Goal: Information Seeking & Learning: Learn about a topic

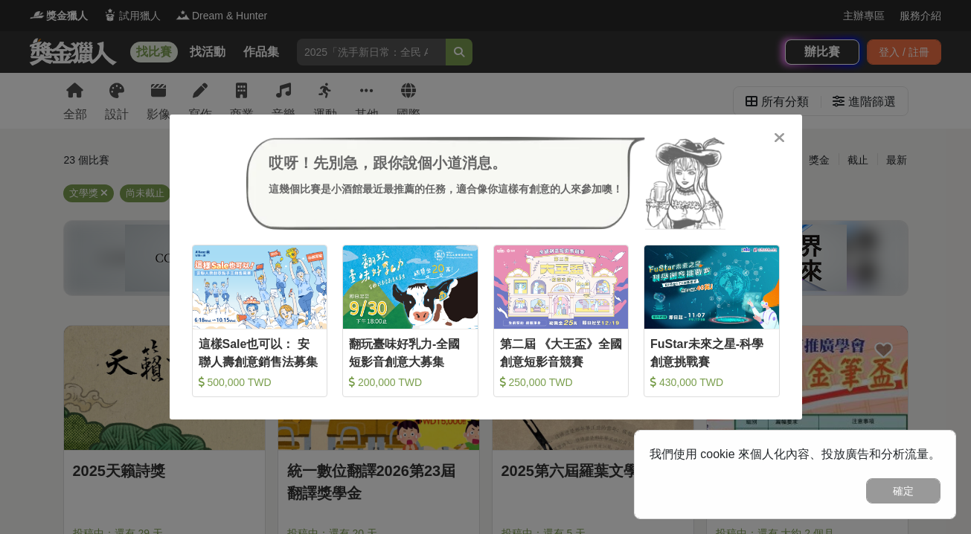
click at [778, 139] on icon at bounding box center [779, 137] width 11 height 15
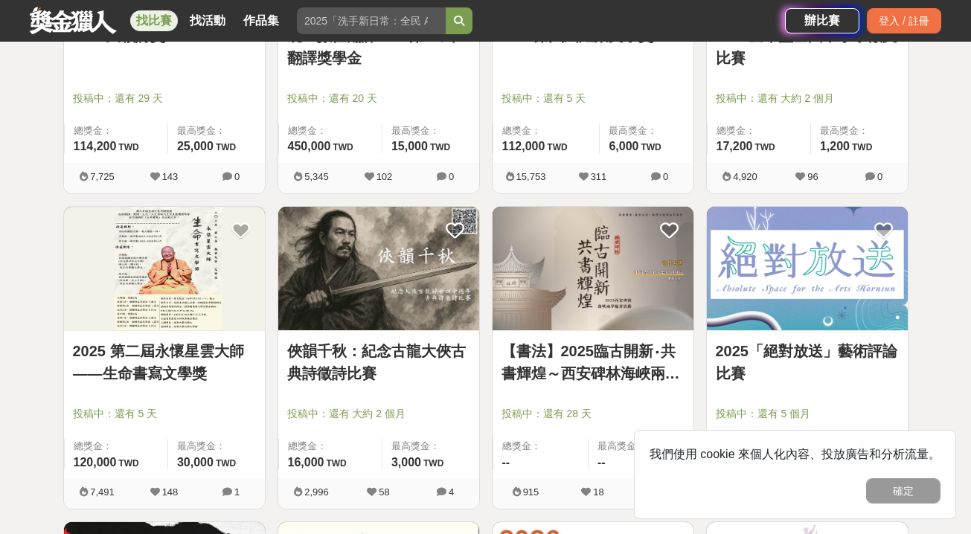
scroll to position [786, 0]
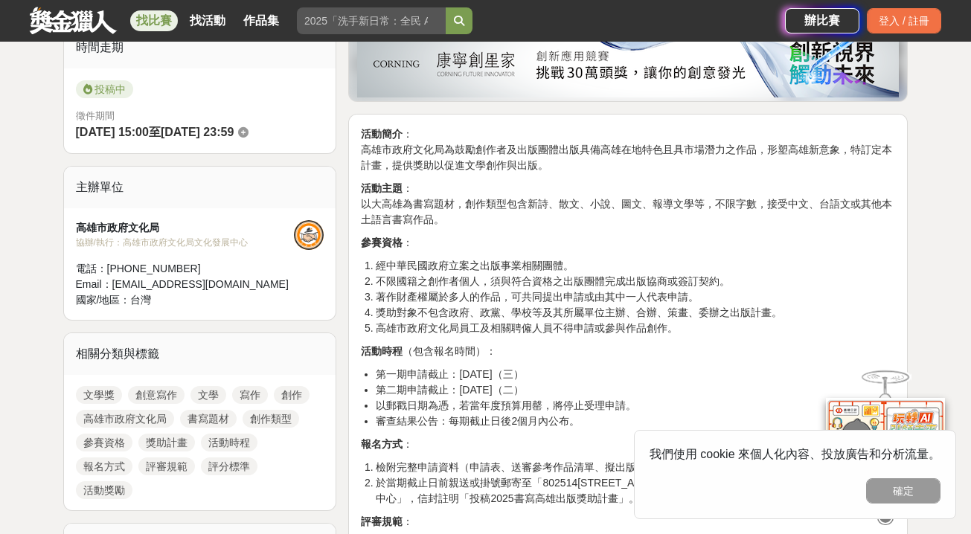
scroll to position [388, 0]
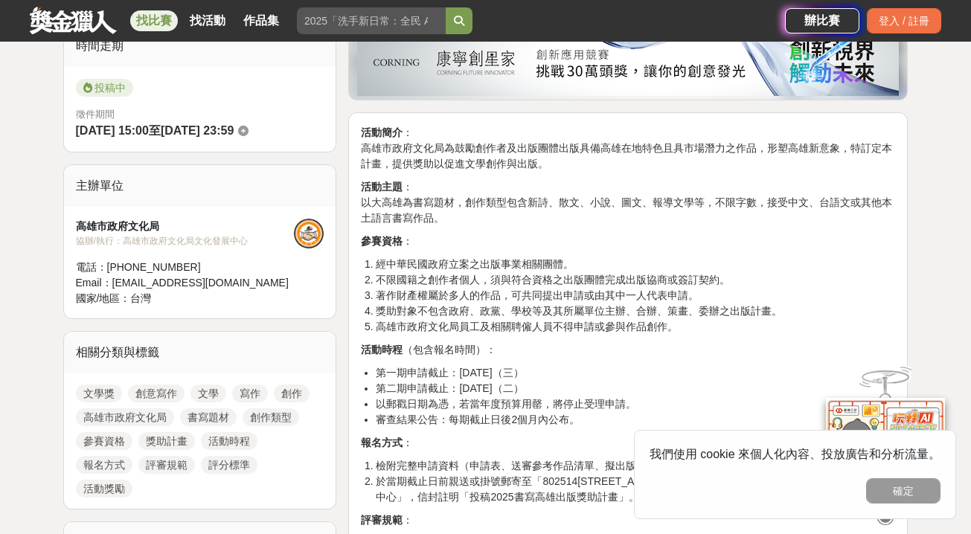
click at [104, 390] on link "文學獎" at bounding box center [99, 394] width 46 height 18
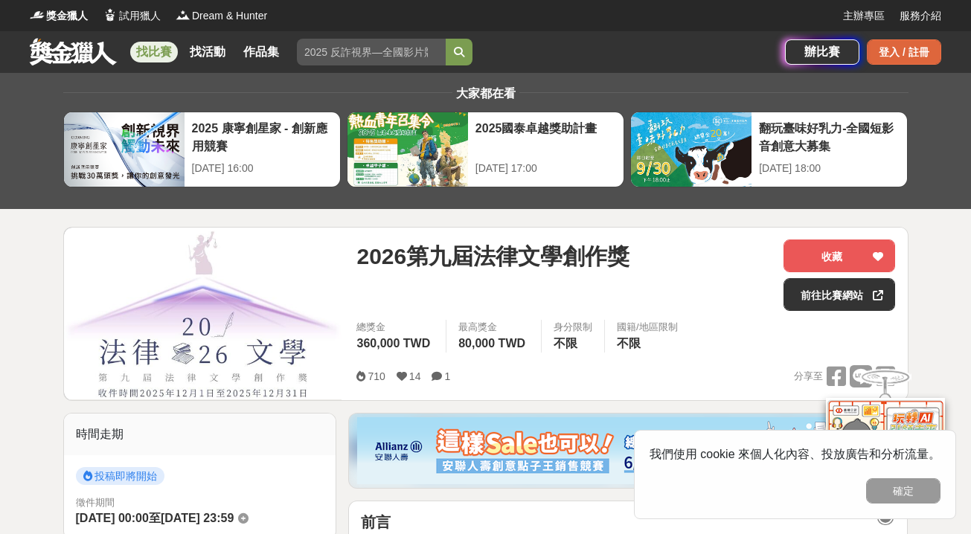
click at [897, 60] on div "登入 / 註冊" at bounding box center [904, 51] width 74 height 25
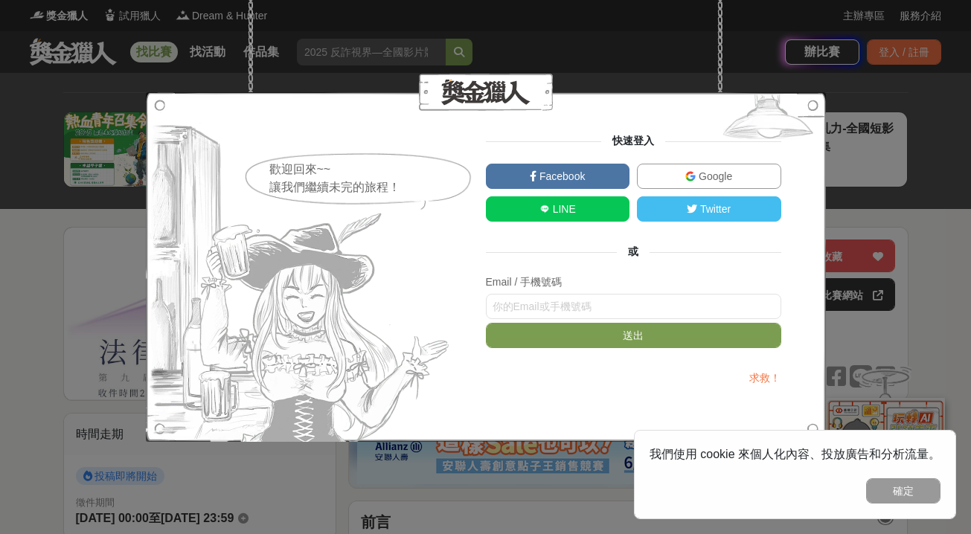
click at [679, 171] on link "Google" at bounding box center [709, 176] width 144 height 25
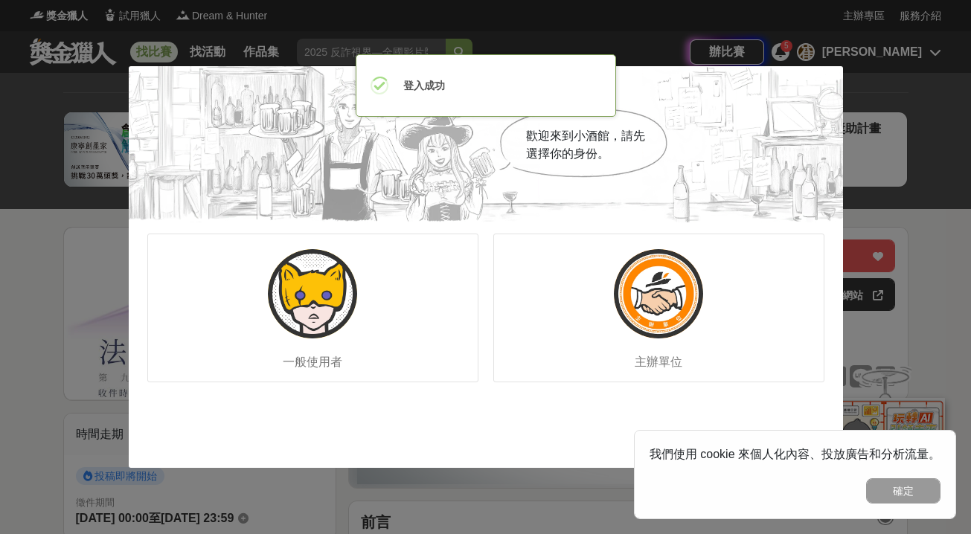
click at [865, 100] on div "歡迎來到小酒館，請先選擇你的身份。 一般使用者 主辦單位" at bounding box center [485, 267] width 971 height 534
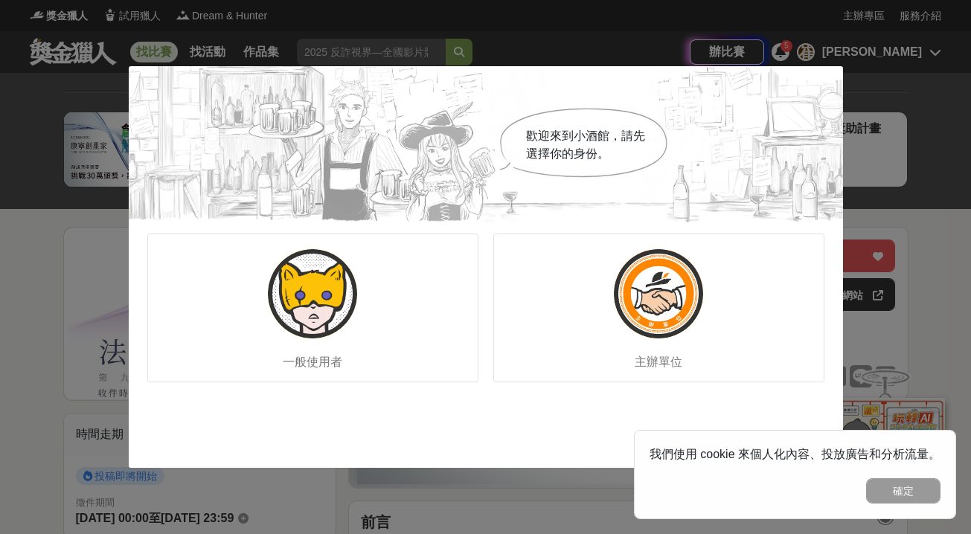
click at [857, 78] on div "歡迎來到小酒館，請先選擇你的身份。 一般使用者 主辦單位" at bounding box center [485, 267] width 971 height 534
click at [336, 322] on img at bounding box center [312, 293] width 89 height 89
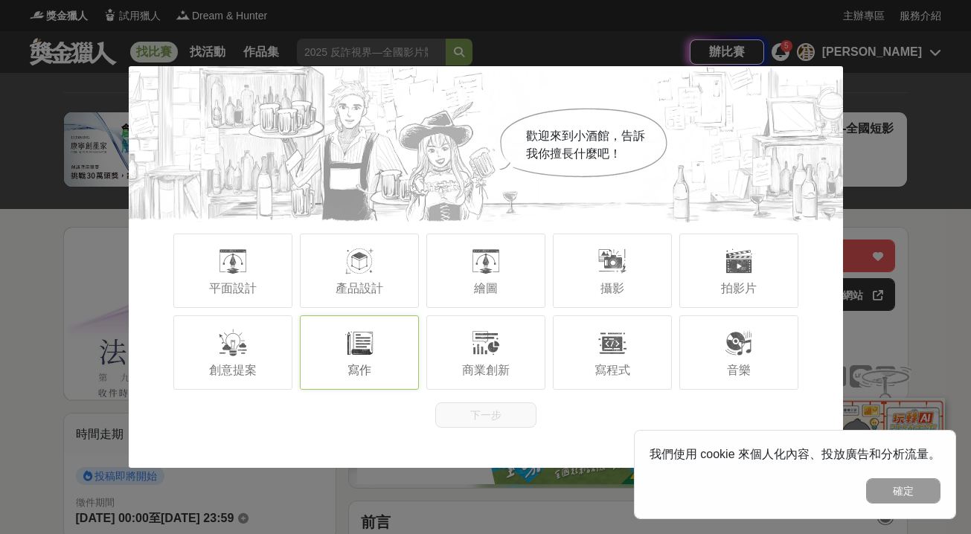
click at [356, 356] on div at bounding box center [360, 343] width 30 height 30
click at [471, 365] on span "商業創新" at bounding box center [486, 370] width 48 height 13
click at [570, 369] on div "寫程式" at bounding box center [612, 353] width 119 height 74
click at [621, 365] on span "寫程式" at bounding box center [613, 370] width 36 height 13
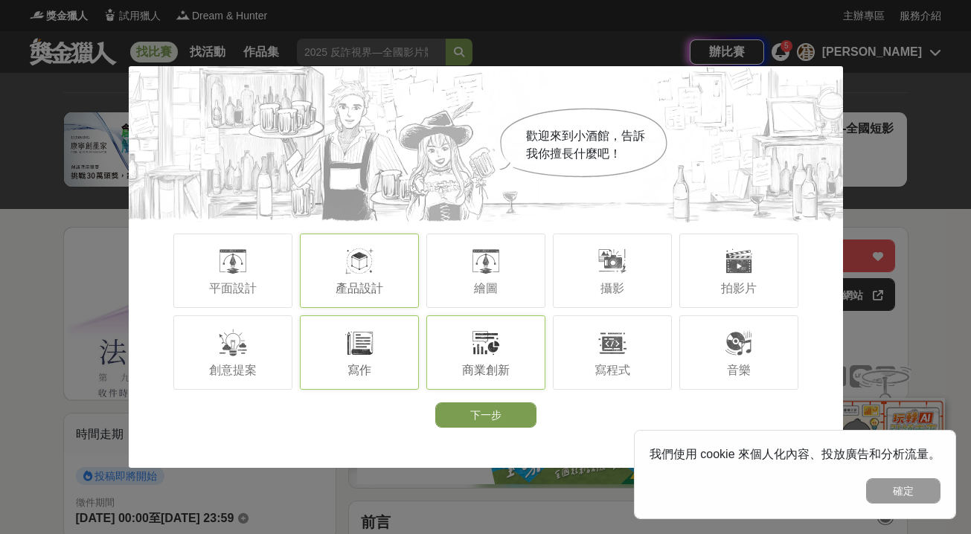
click at [370, 280] on div "產品設計" at bounding box center [359, 271] width 119 height 74
click at [229, 337] on div at bounding box center [233, 343] width 30 height 30
click at [475, 424] on button "下一步" at bounding box center [485, 415] width 101 height 25
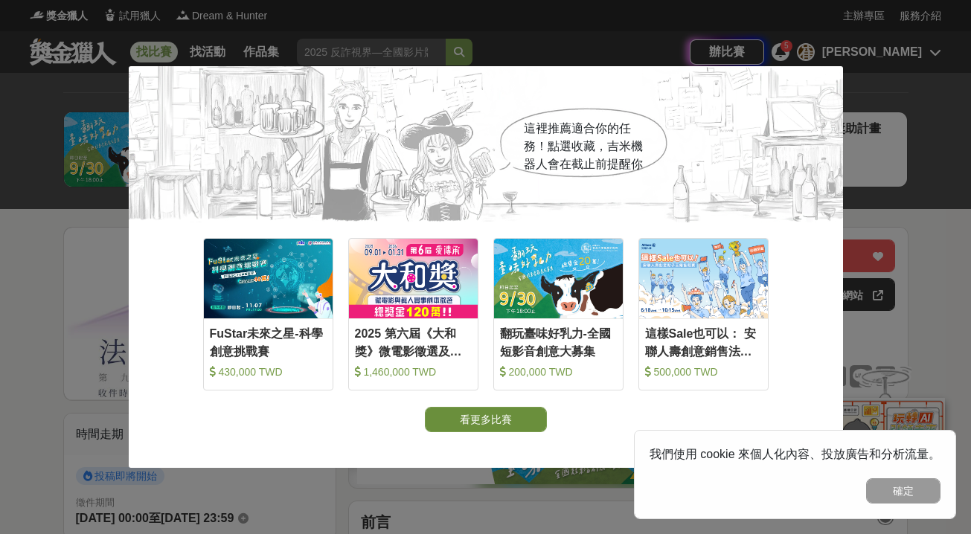
click at [508, 427] on button "看更多比賽" at bounding box center [486, 419] width 122 height 25
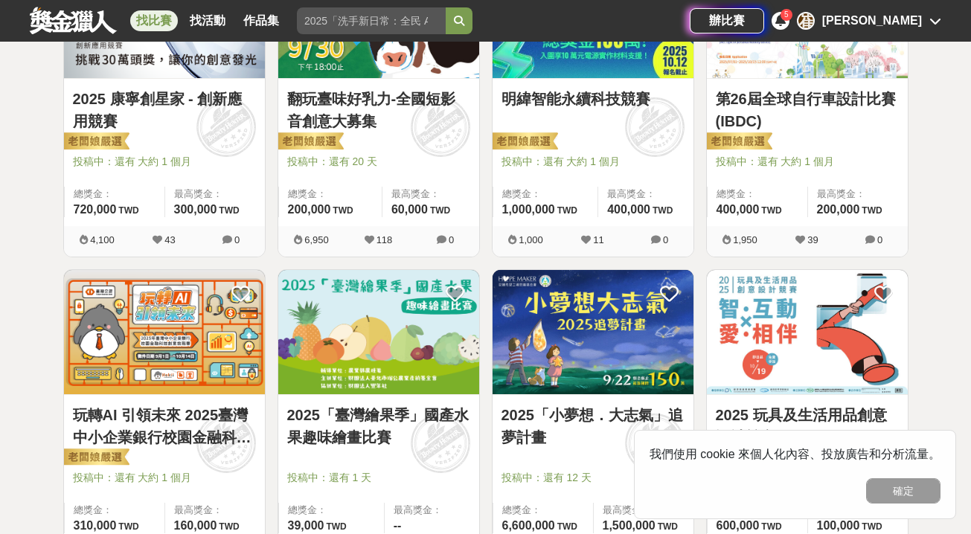
scroll to position [1005, 0]
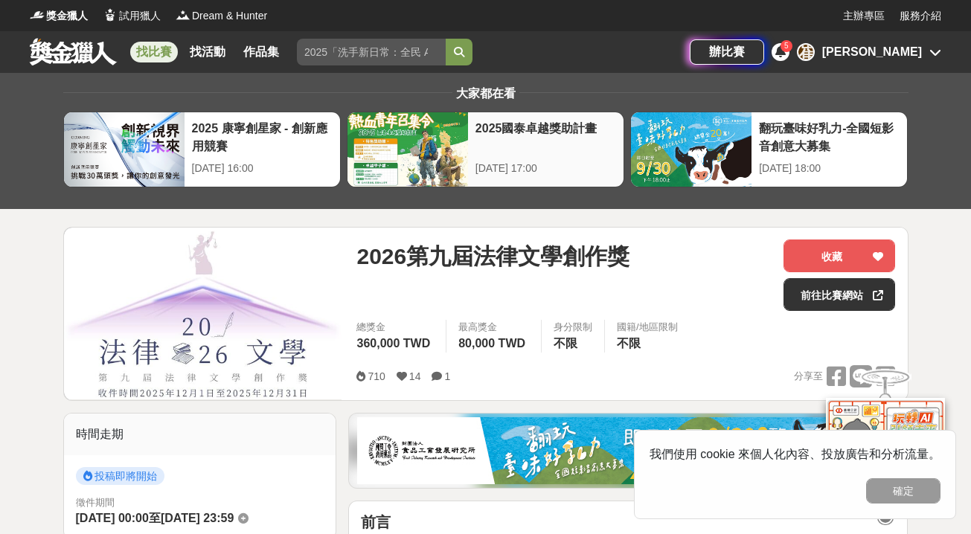
click at [385, 122] on div at bounding box center [408, 149] width 121 height 74
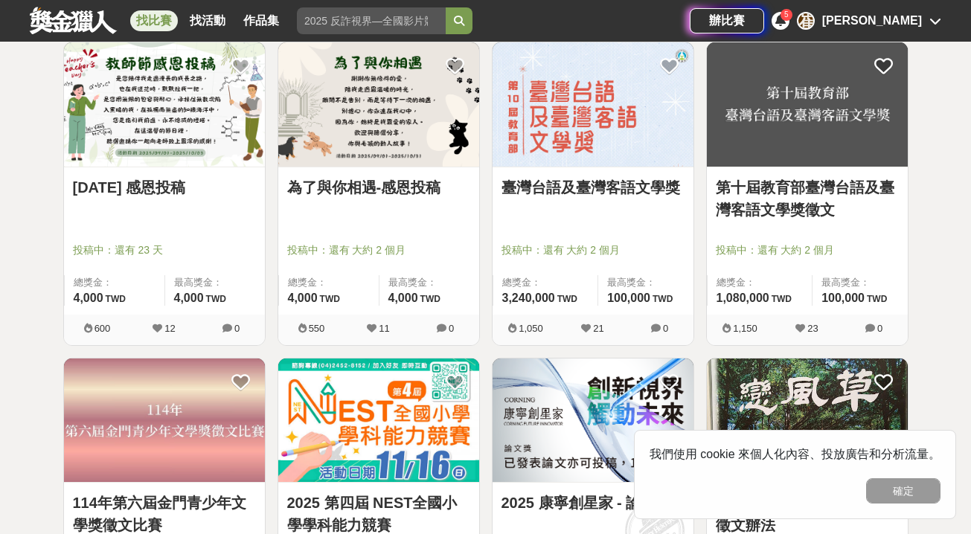
scroll to position [917, 0]
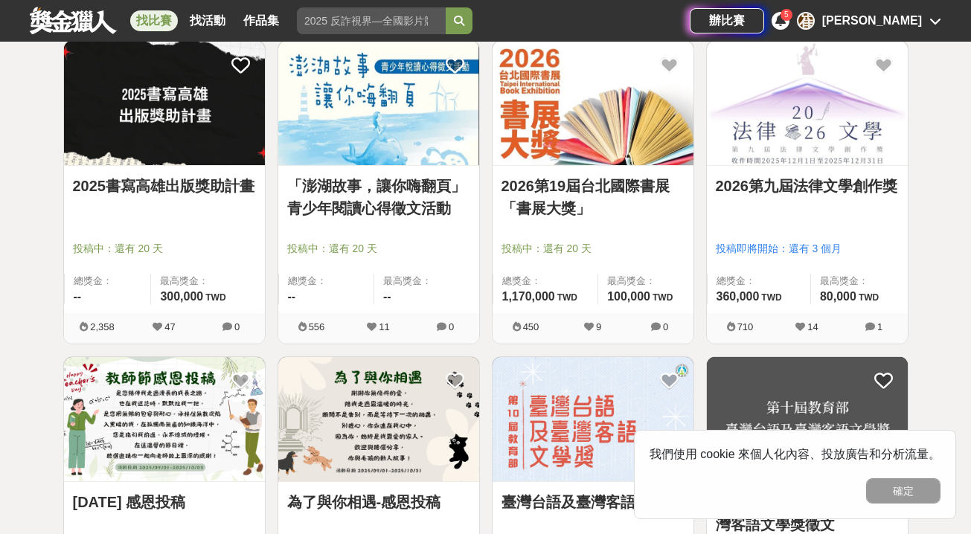
click at [168, 185] on link "2025書寫高雄出版獎助計畫" at bounding box center [164, 186] width 183 height 22
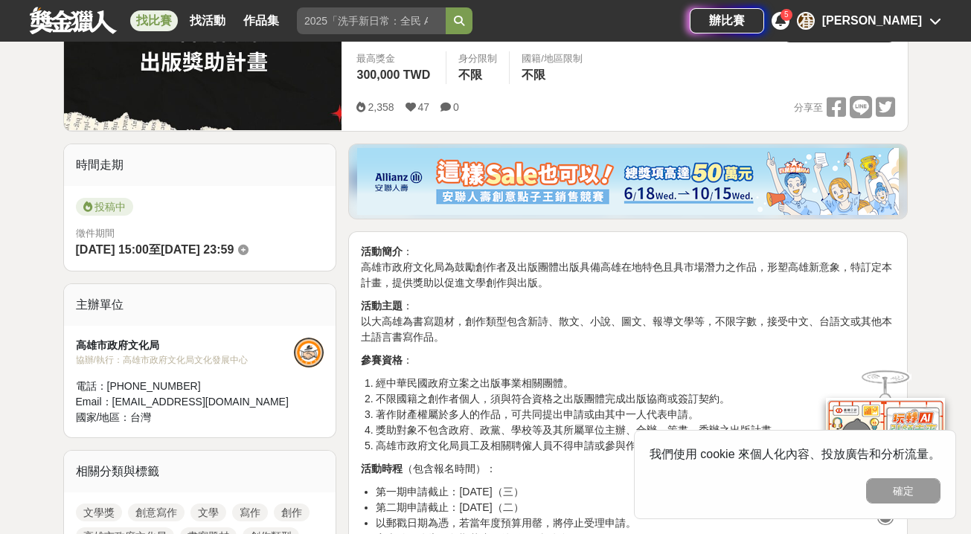
scroll to position [274, 0]
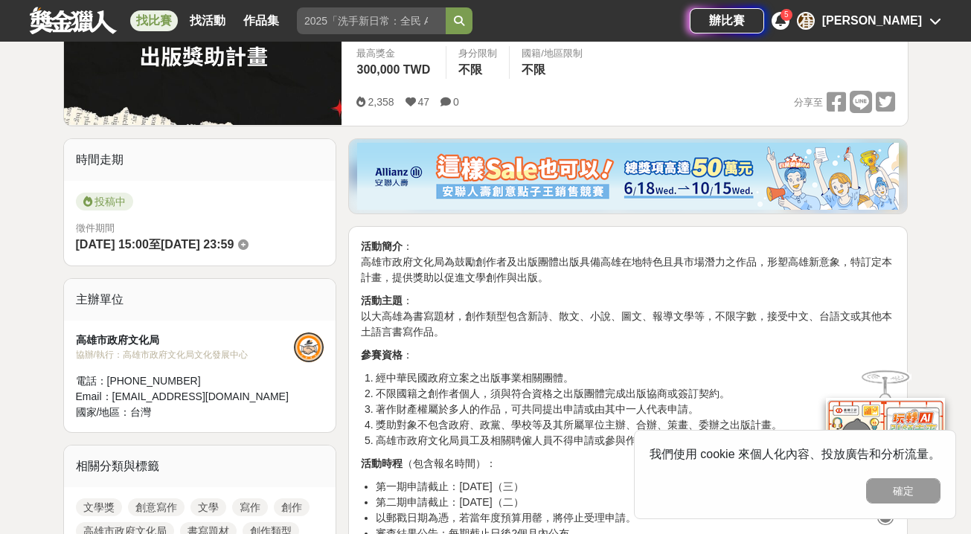
click at [307, 348] on div at bounding box center [309, 348] width 30 height 30
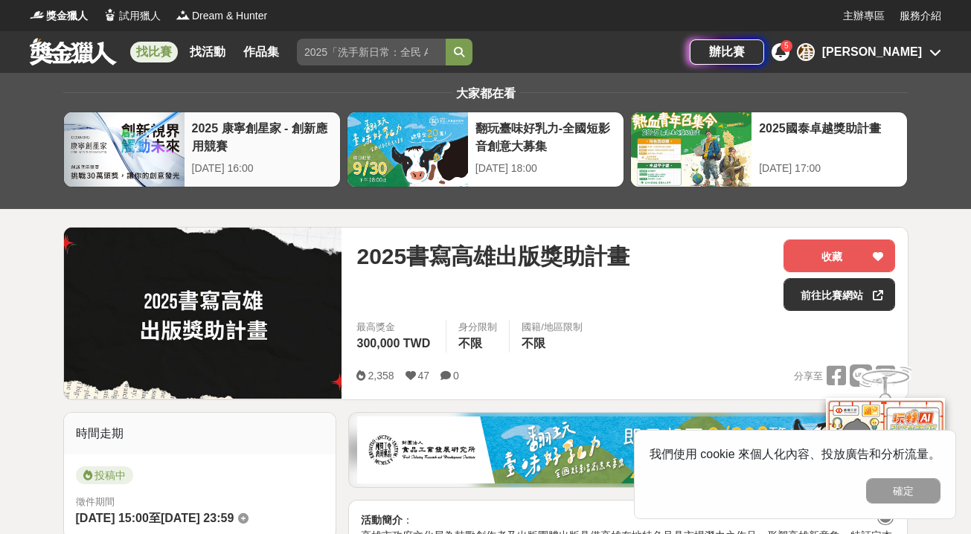
scroll to position [0, 0]
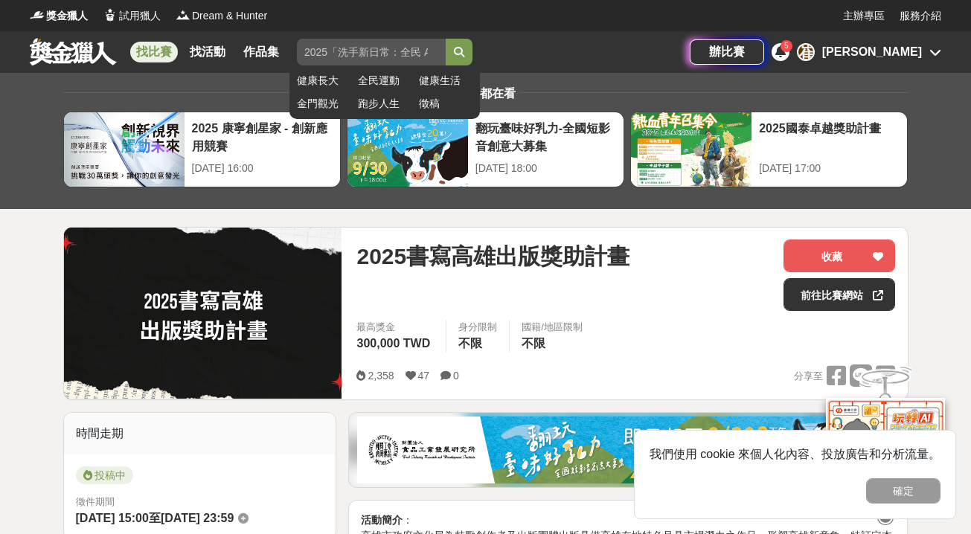
click at [384, 53] on input "search" at bounding box center [371, 52] width 149 height 27
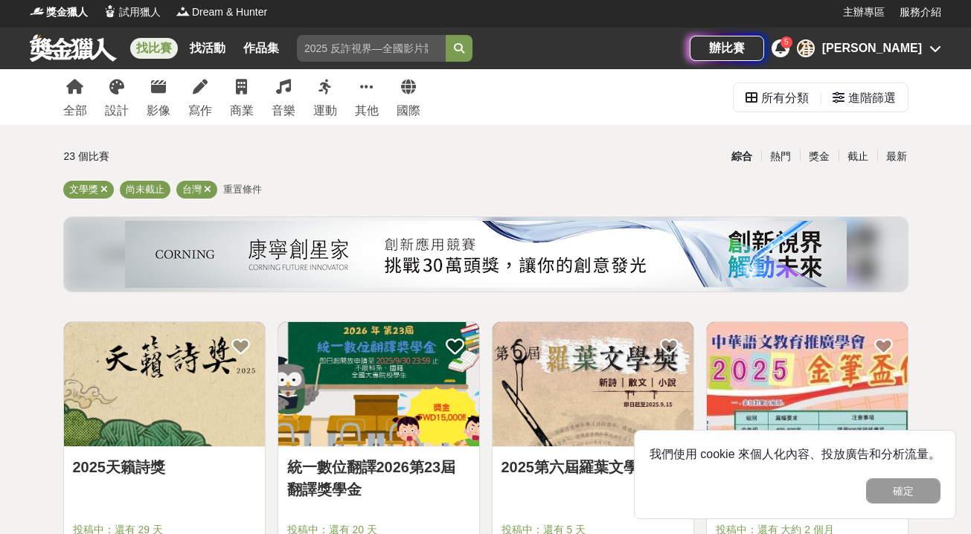
scroll to position [161, 0]
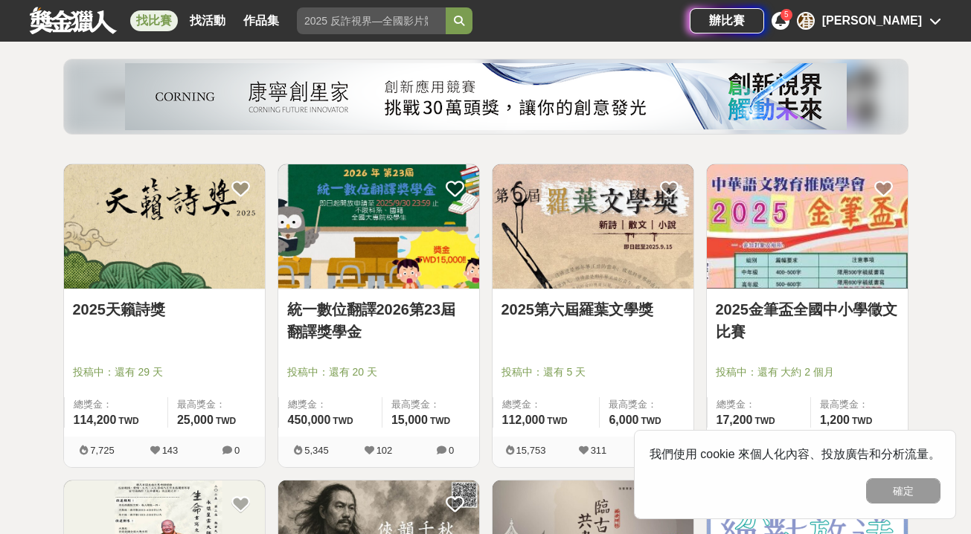
click at [572, 255] on img at bounding box center [593, 226] width 201 height 124
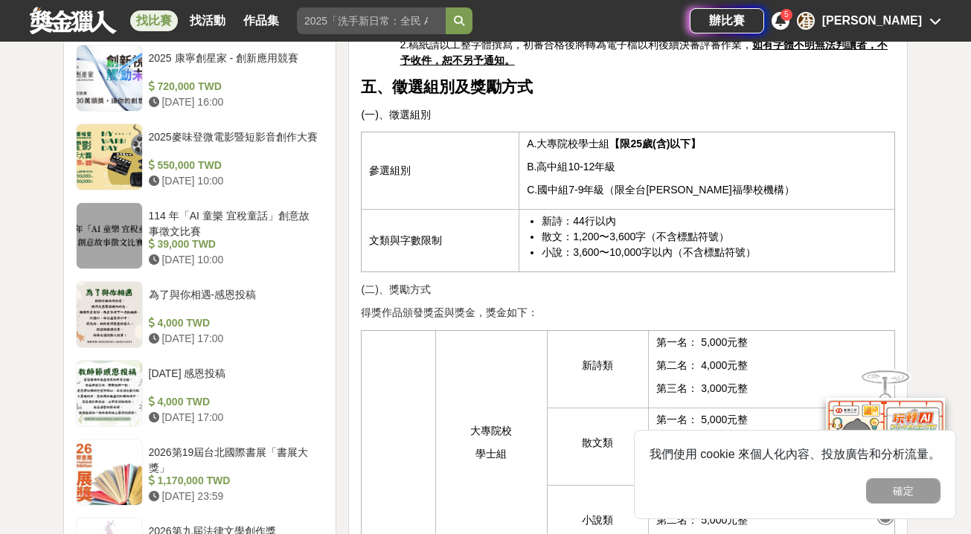
scroll to position [1291, 0]
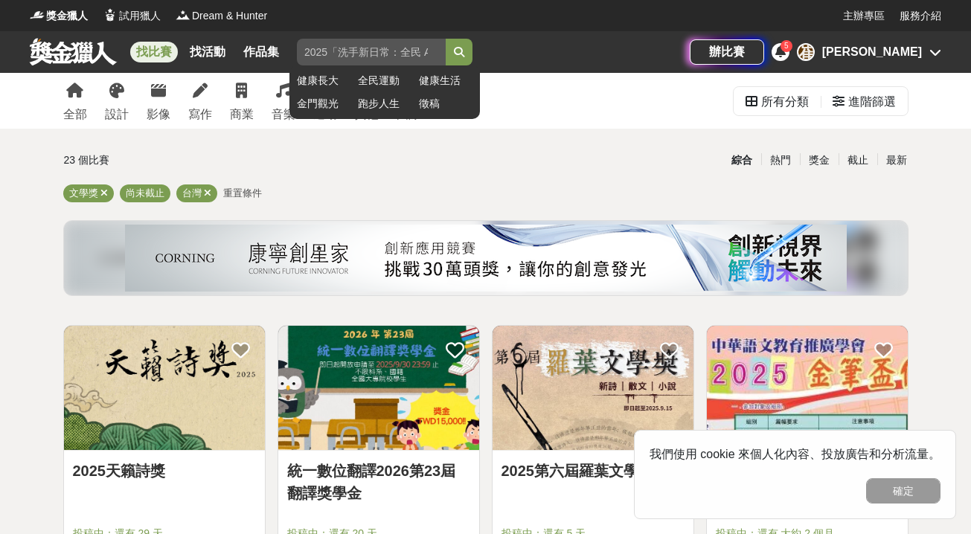
click at [338, 42] on input "search" at bounding box center [371, 52] width 149 height 27
type input "文學獎"
click at [461, 52] on button "submit" at bounding box center [459, 52] width 27 height 27
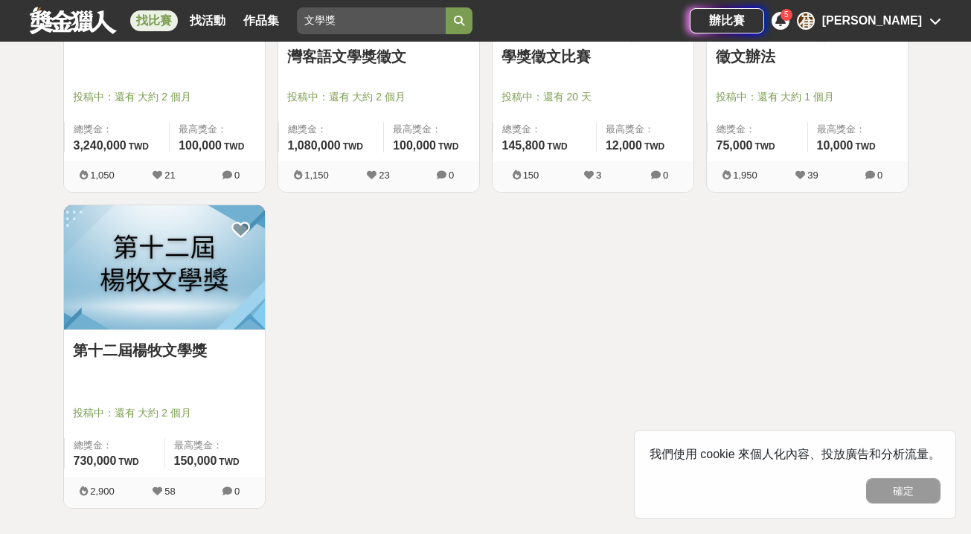
scroll to position [933, 0]
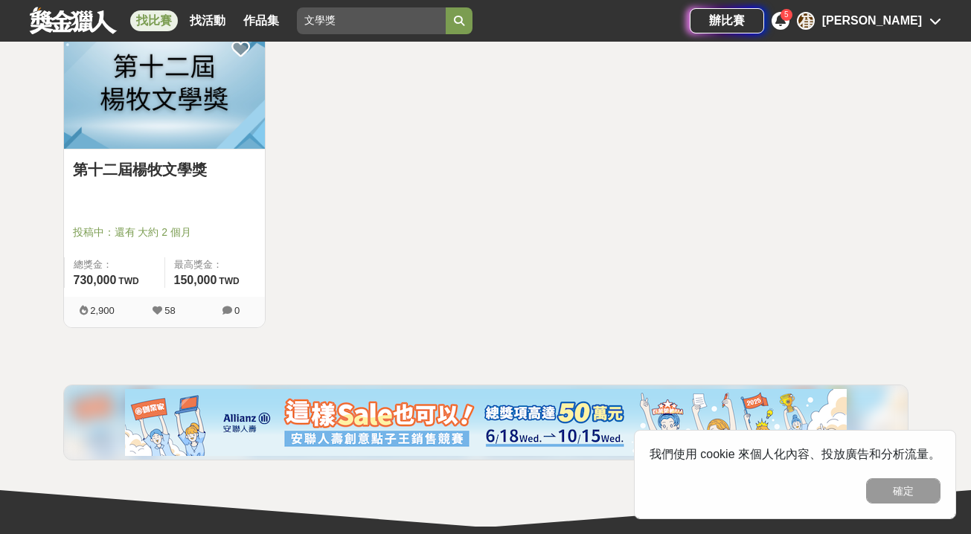
click at [182, 173] on link "第十二屆楊牧文學獎" at bounding box center [164, 170] width 183 height 22
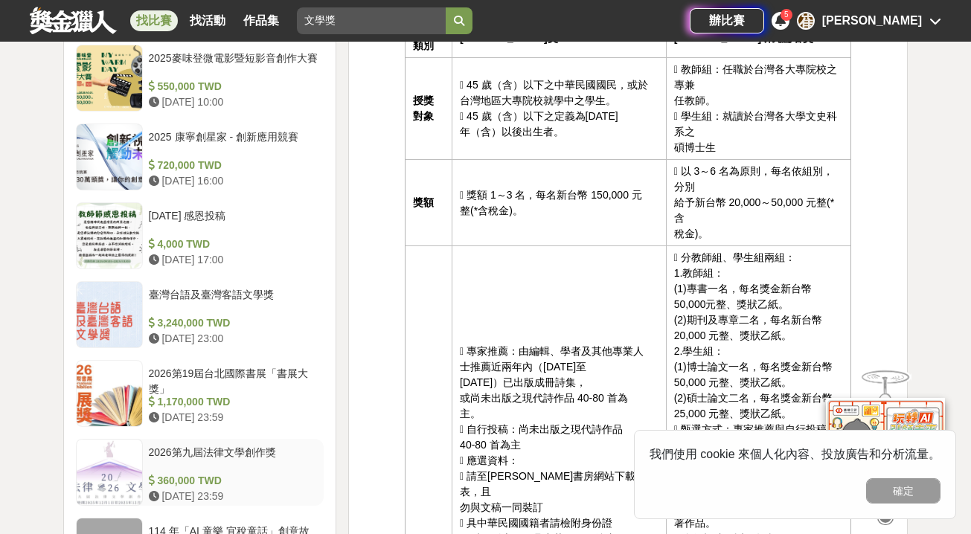
scroll to position [1736, 0]
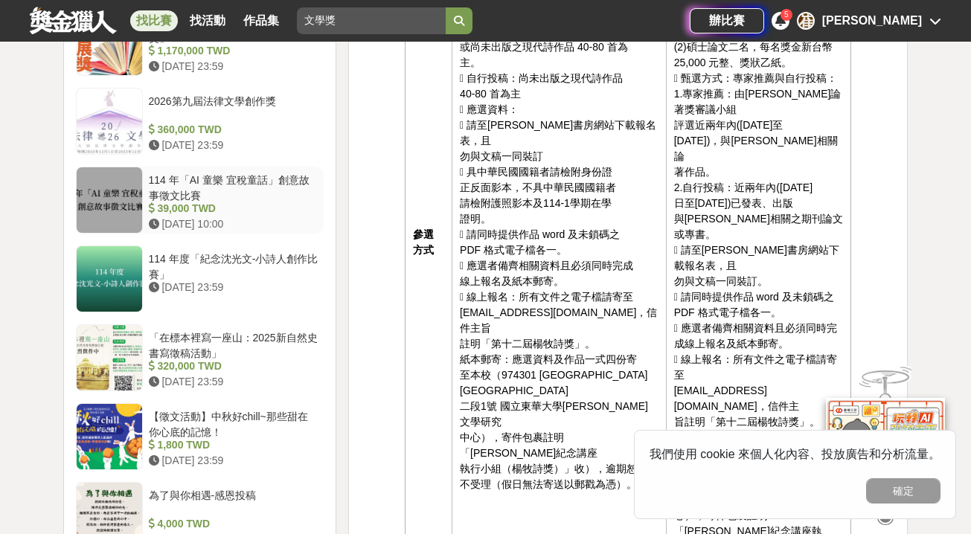
click at [144, 167] on div "114 年「AI 童樂 宜稅童話」創意故事徵文比賽 39,000 TWD 2025-10-07 10:00" at bounding box center [234, 200] width 182 height 67
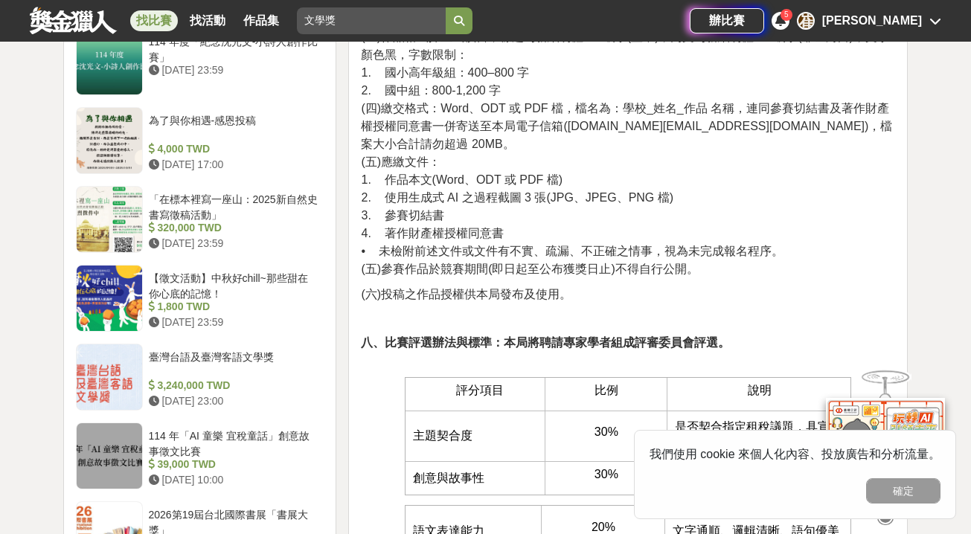
scroll to position [1406, 0]
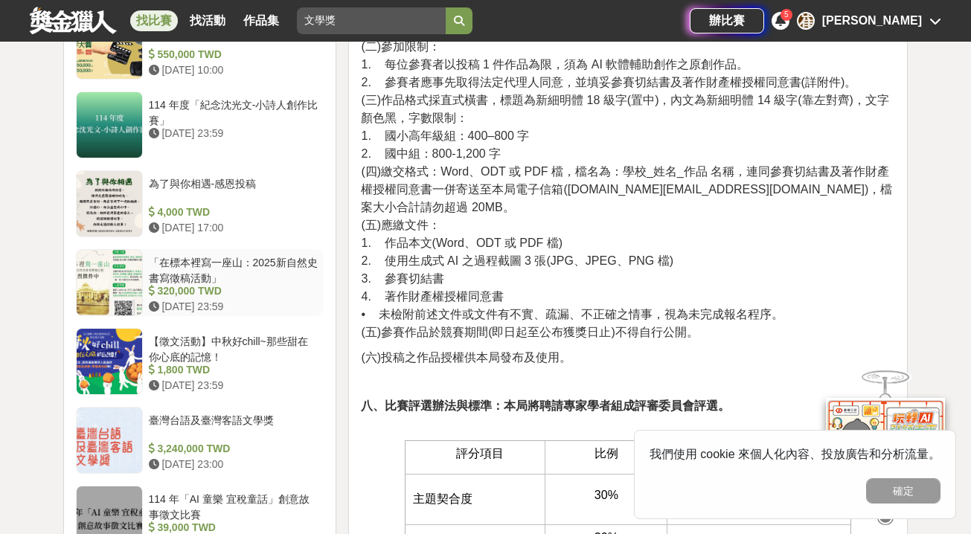
click at [278, 255] on div "「在標本裡寫一座山：2025新自然史書寫徵稿活動」" at bounding box center [234, 269] width 170 height 28
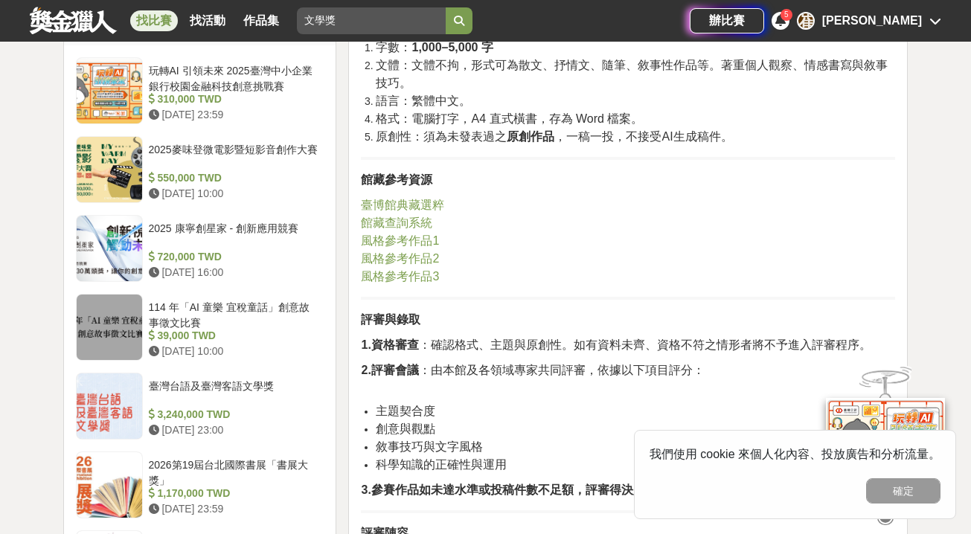
scroll to position [1148, 0]
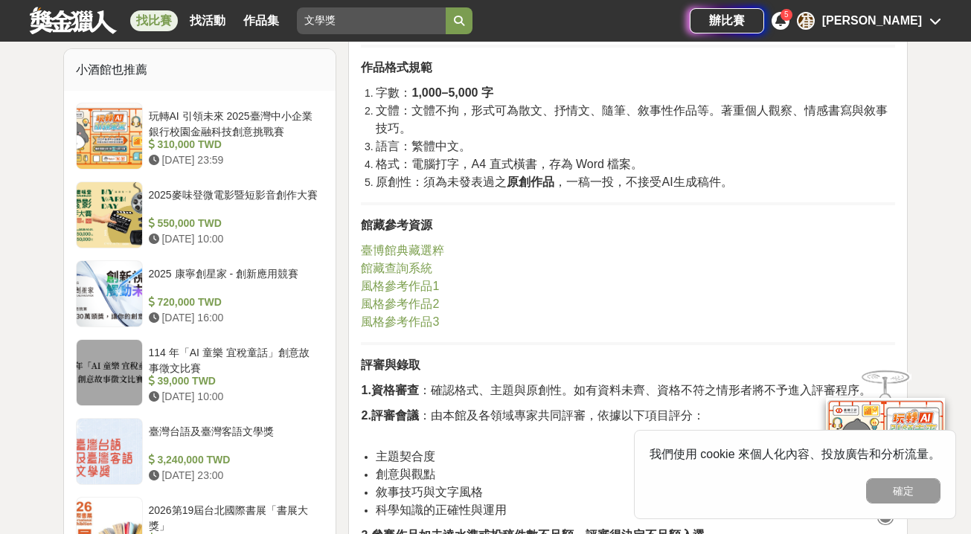
click at [406, 292] on span "風格參考作品1" at bounding box center [400, 286] width 78 height 13
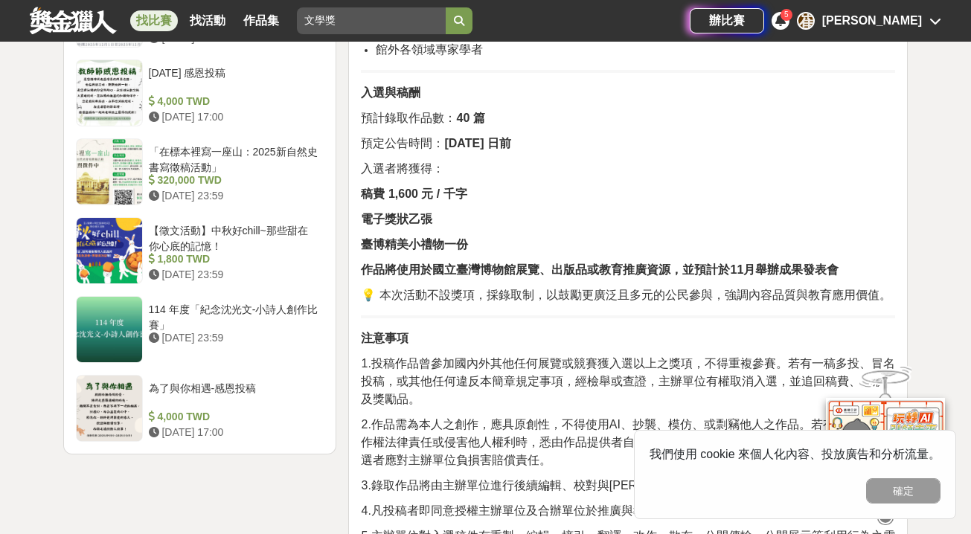
scroll to position [1745, 0]
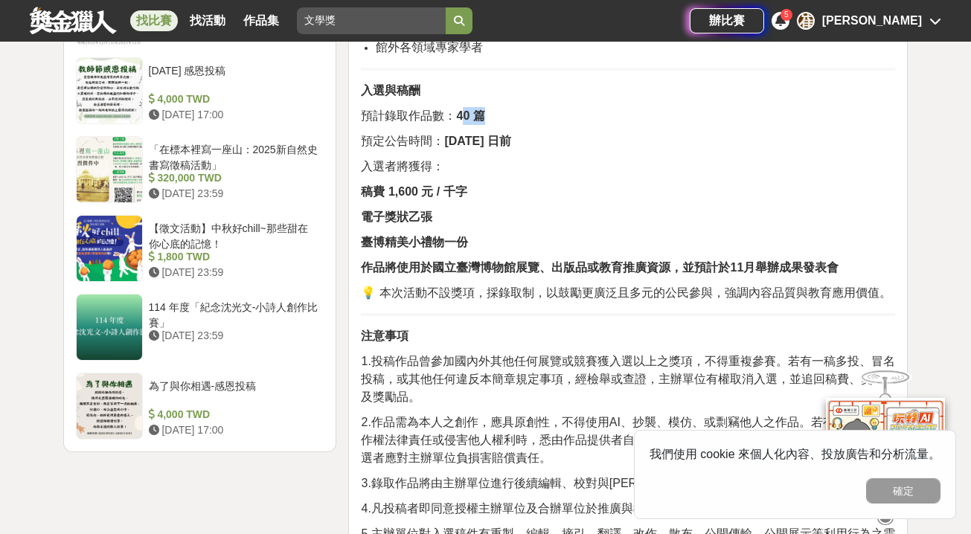
drag, startPoint x: 505, startPoint y: 133, endPoint x: 464, endPoint y: 133, distance: 40.9
click at [464, 125] on p "預計錄取作品數： 40 篇" at bounding box center [628, 116] width 534 height 18
click at [446, 147] on strong "2025 年 10 月 15 日前" at bounding box center [477, 141] width 66 height 13
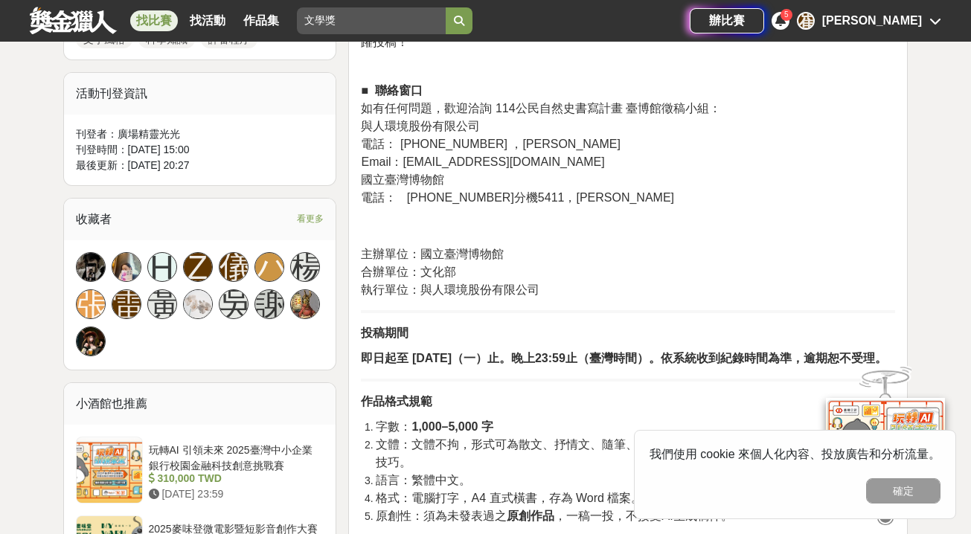
scroll to position [999, 0]
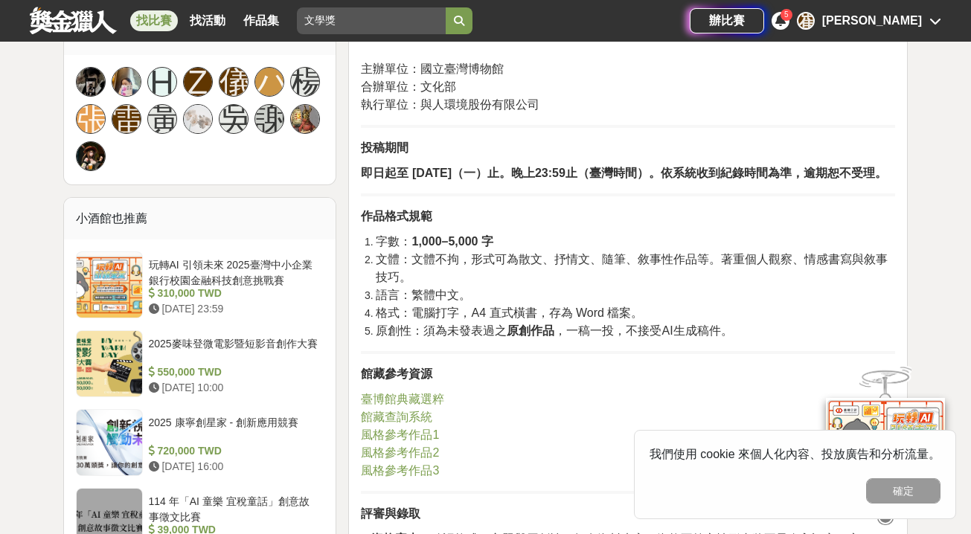
click at [410, 480] on p "臺博館典藏選粹 館藏查詢系統 風格參考作品1 風格參考作品2 風格參考作品3" at bounding box center [628, 435] width 534 height 89
click at [405, 477] on span "風格參考作品3" at bounding box center [400, 470] width 78 height 13
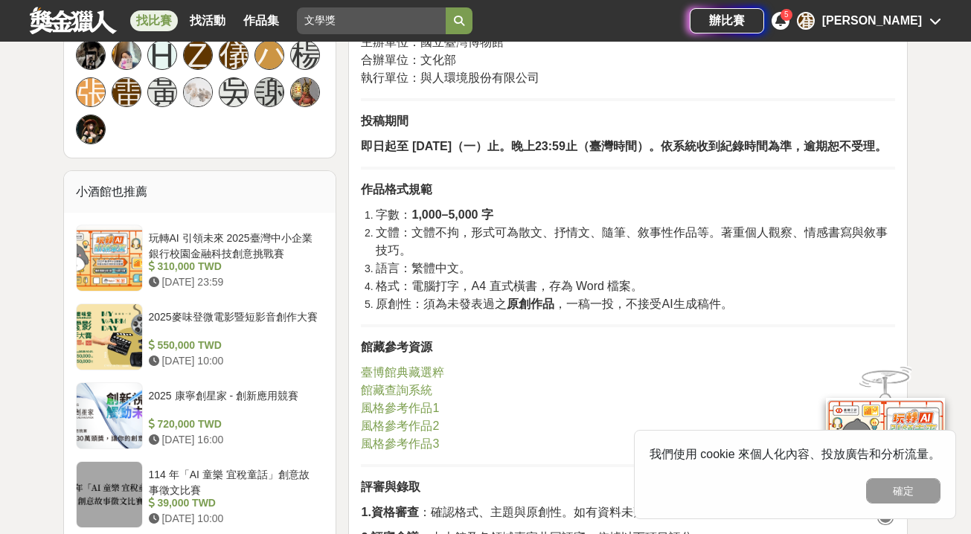
scroll to position [1130, 0]
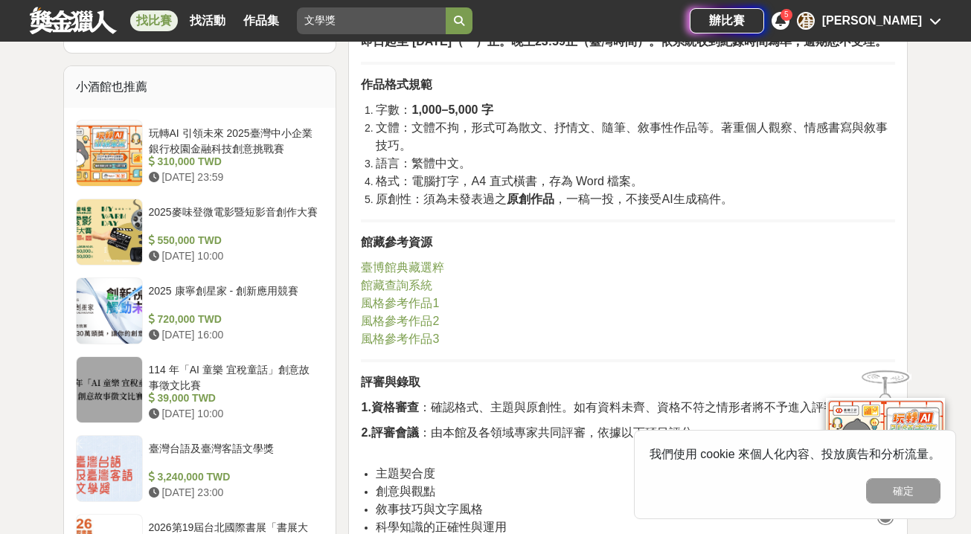
click at [403, 274] on span "臺博館典藏選粹" at bounding box center [402, 267] width 83 height 13
click at [406, 292] on span "館藏查詢系統" at bounding box center [396, 285] width 71 height 13
click at [407, 310] on span "風格參考作品1" at bounding box center [400, 303] width 78 height 13
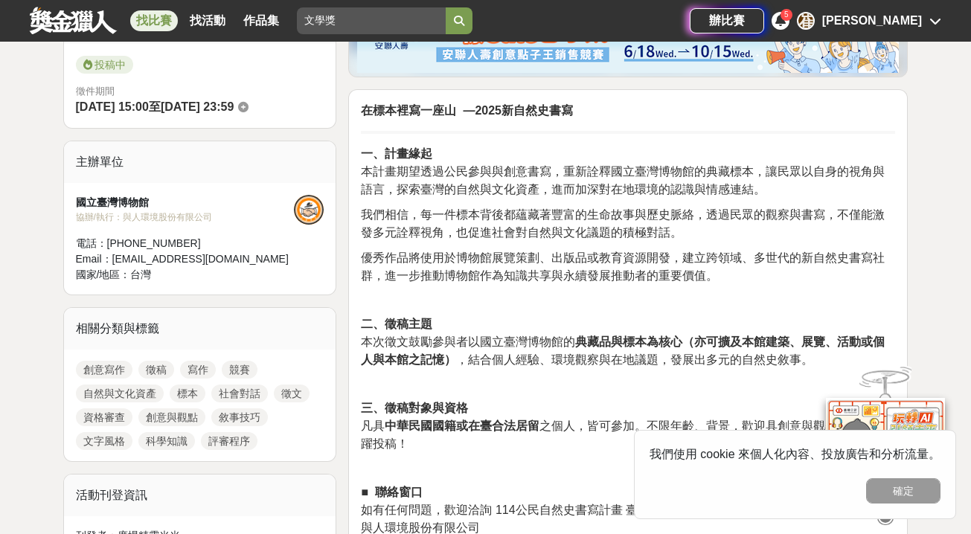
scroll to position [437, 0]
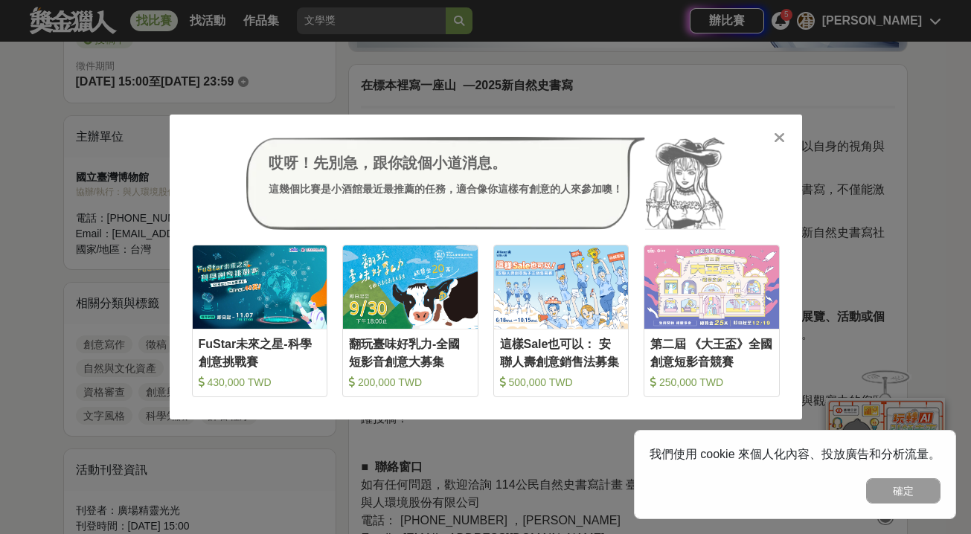
click at [772, 129] on div at bounding box center [779, 136] width 15 height 15
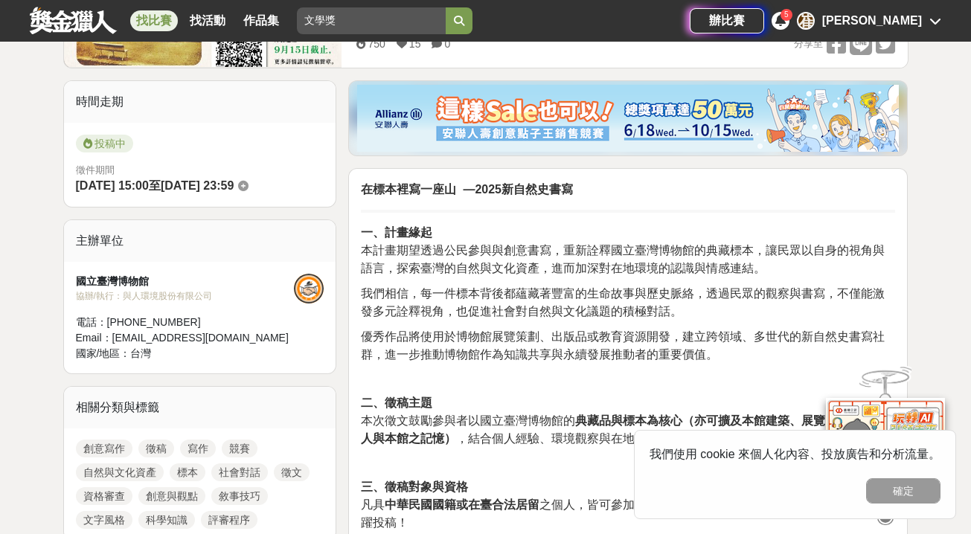
scroll to position [333, 0]
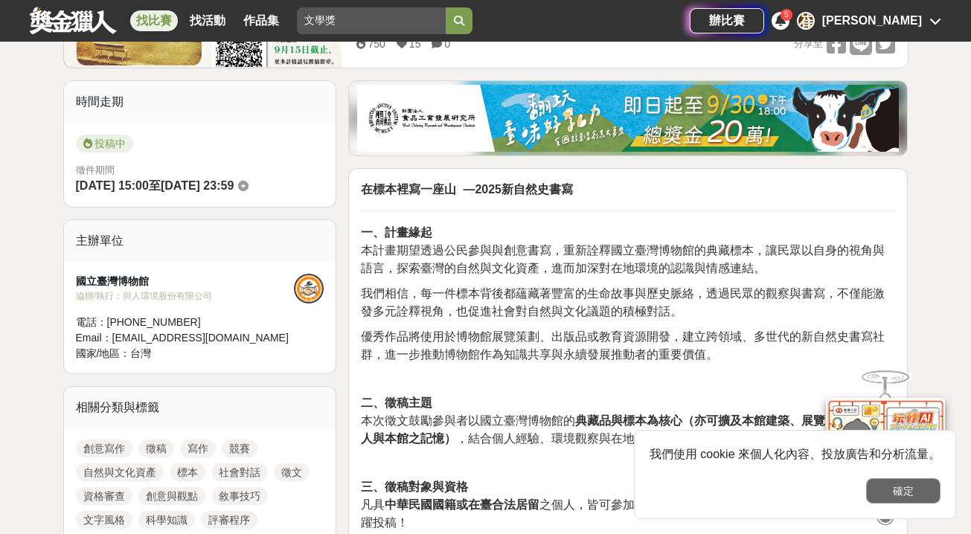
click at [902, 496] on button "確定" at bounding box center [903, 490] width 74 height 25
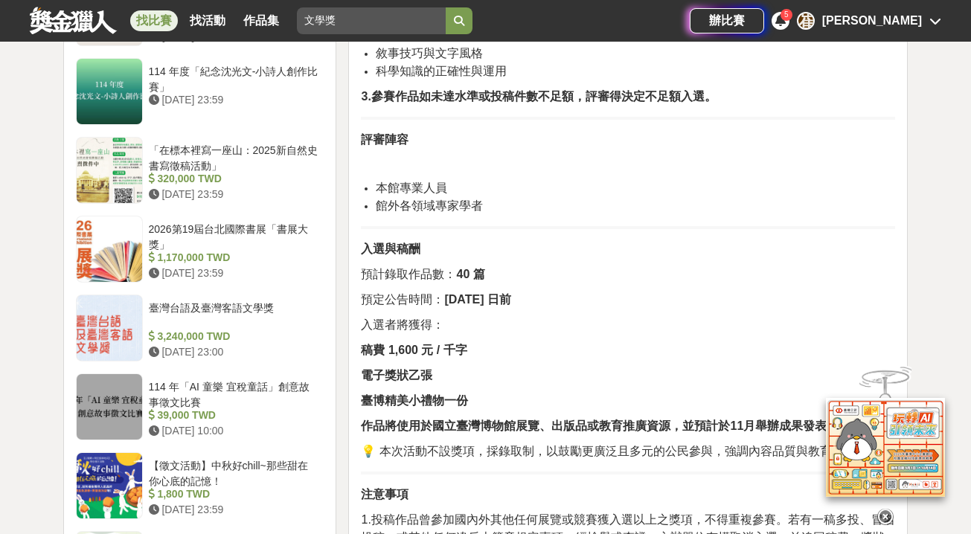
scroll to position [1728, 0]
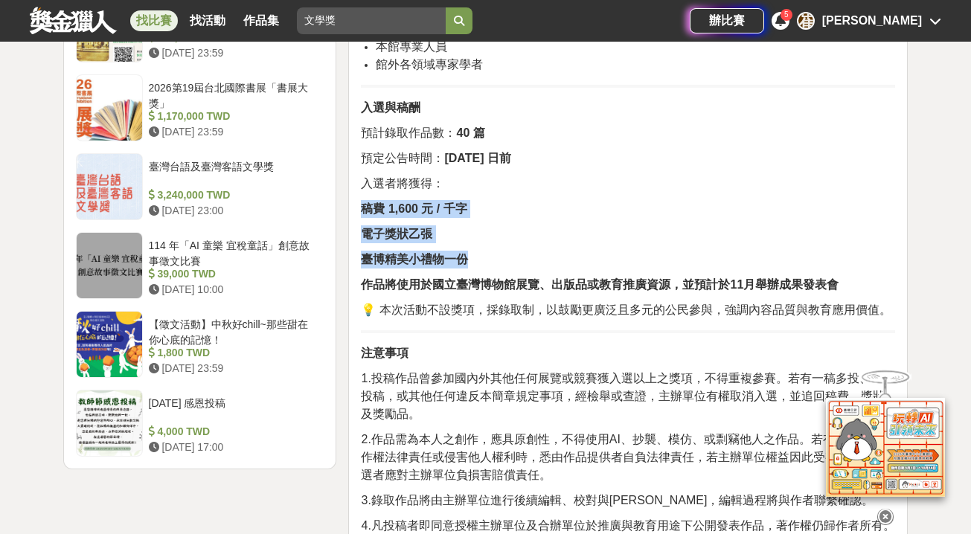
drag, startPoint x: 486, startPoint y: 283, endPoint x: 364, endPoint y: 211, distance: 141.8
click at [371, 215] on strong "稿費 1,600 元 / 千字" at bounding box center [414, 208] width 106 height 13
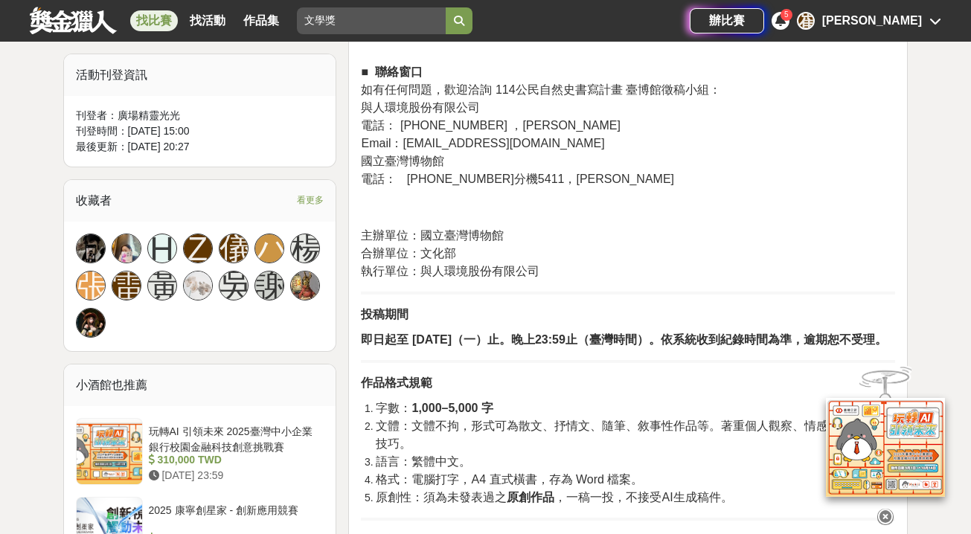
scroll to position [824, 0]
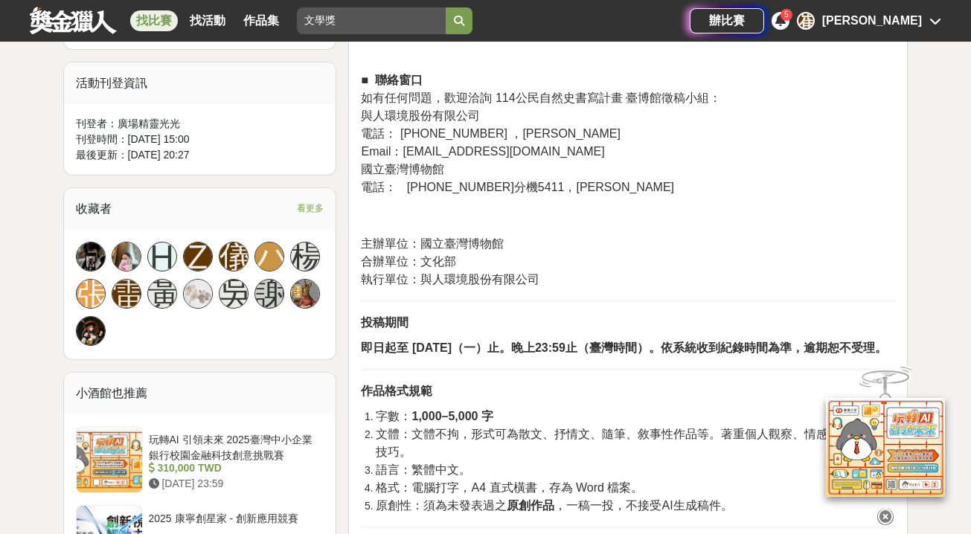
click at [311, 201] on span "看更多" at bounding box center [310, 208] width 27 height 16
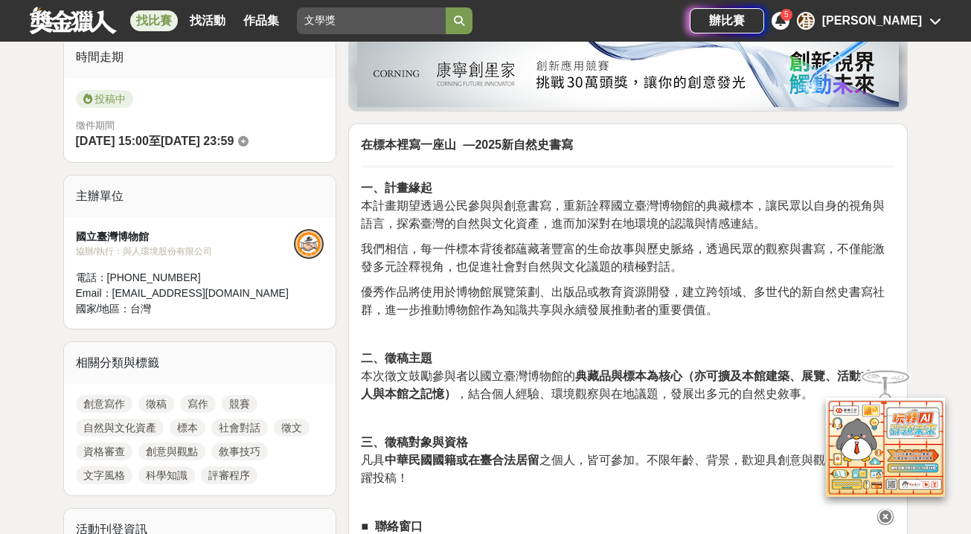
scroll to position [372, 0]
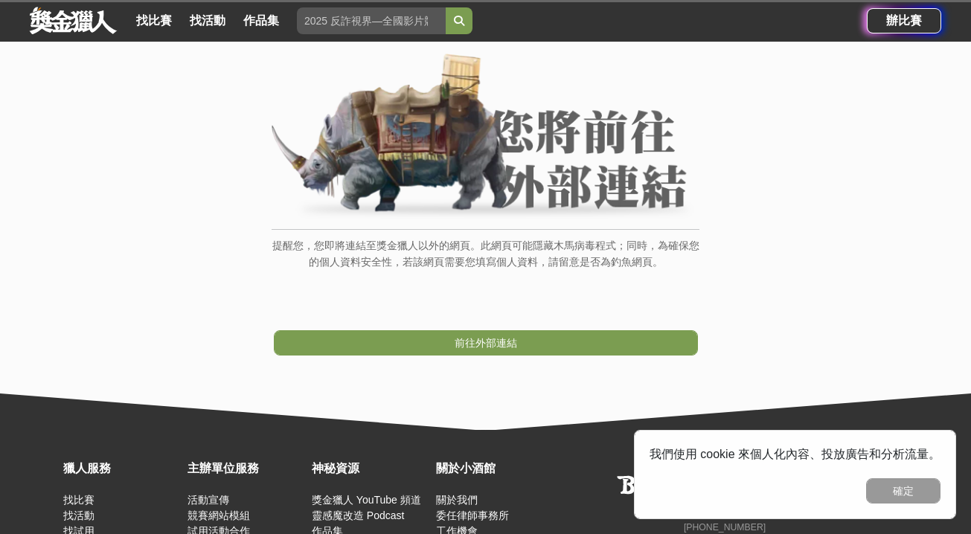
scroll to position [103, 0]
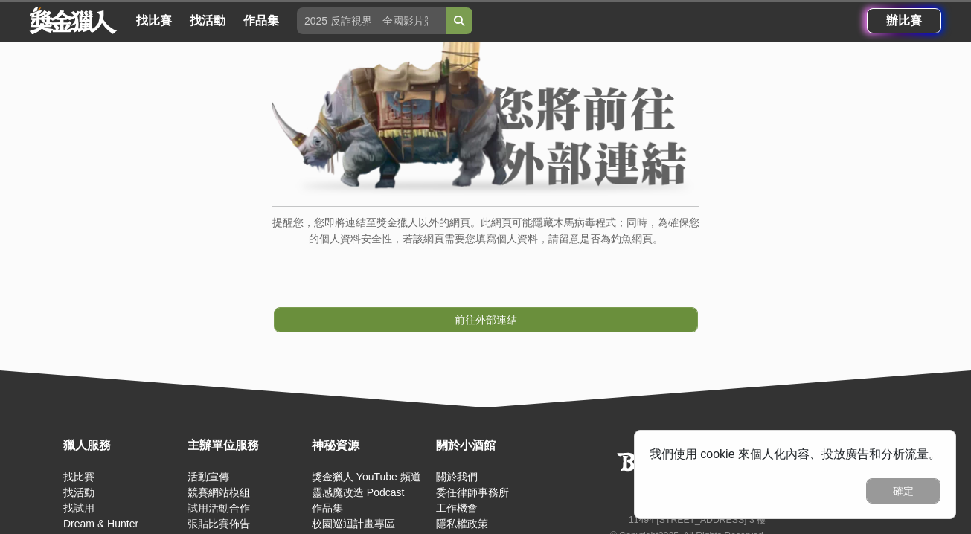
click at [493, 321] on span "前往外部連結" at bounding box center [486, 320] width 63 height 12
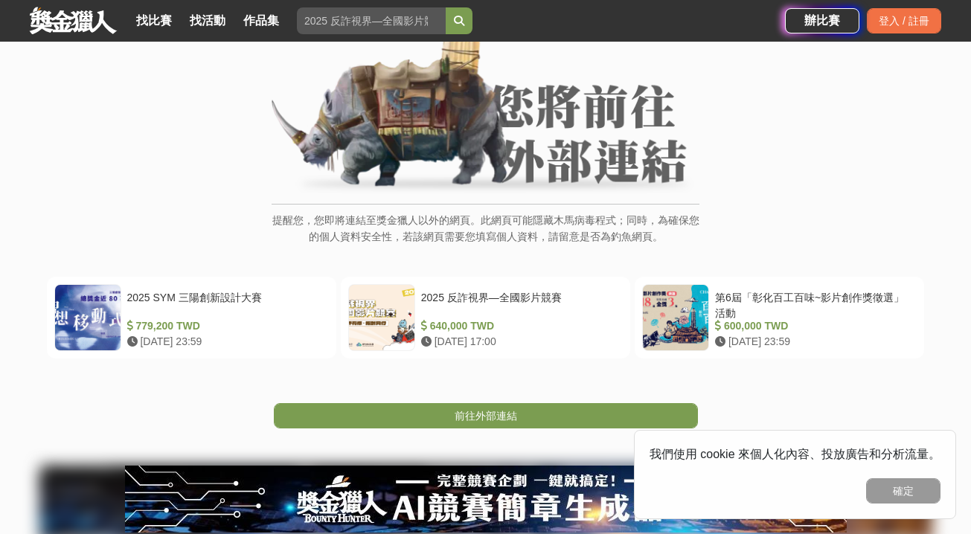
scroll to position [106, 0]
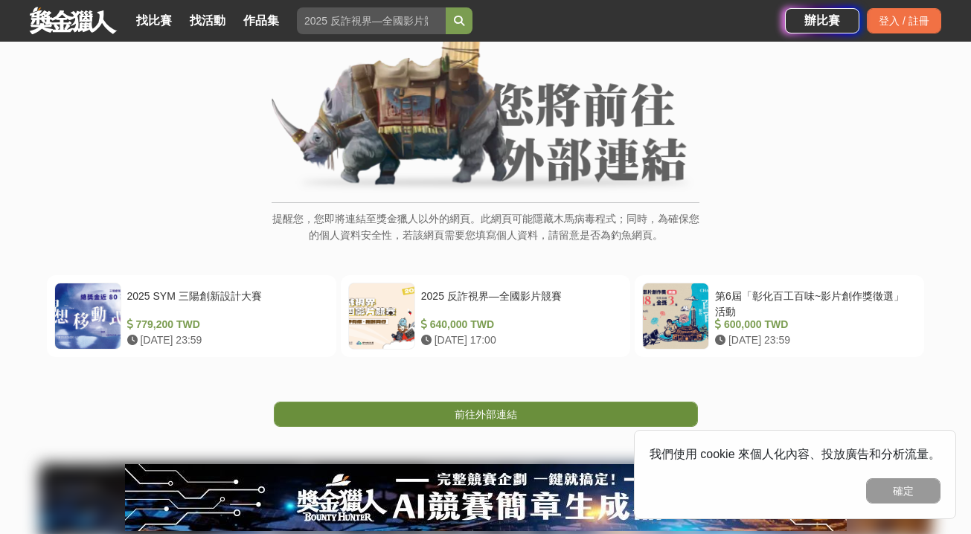
click at [583, 412] on link "前往外部連結" at bounding box center [486, 414] width 424 height 25
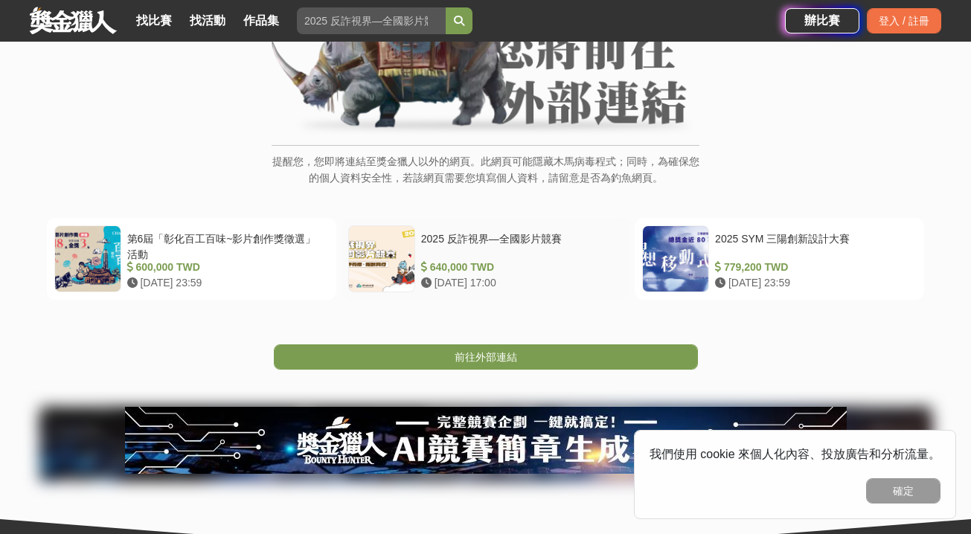
scroll to position [166, 0]
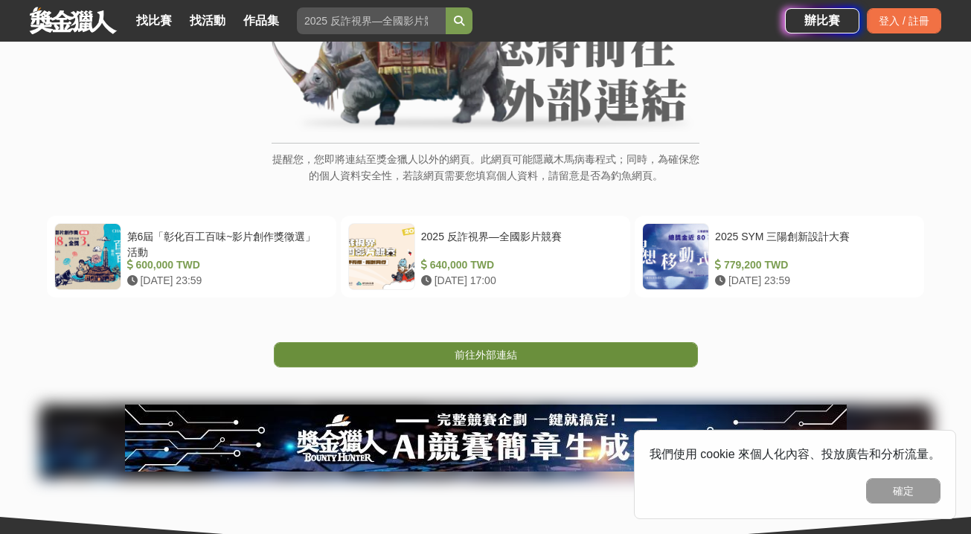
click at [467, 355] on span "前往外部連結" at bounding box center [486, 355] width 63 height 12
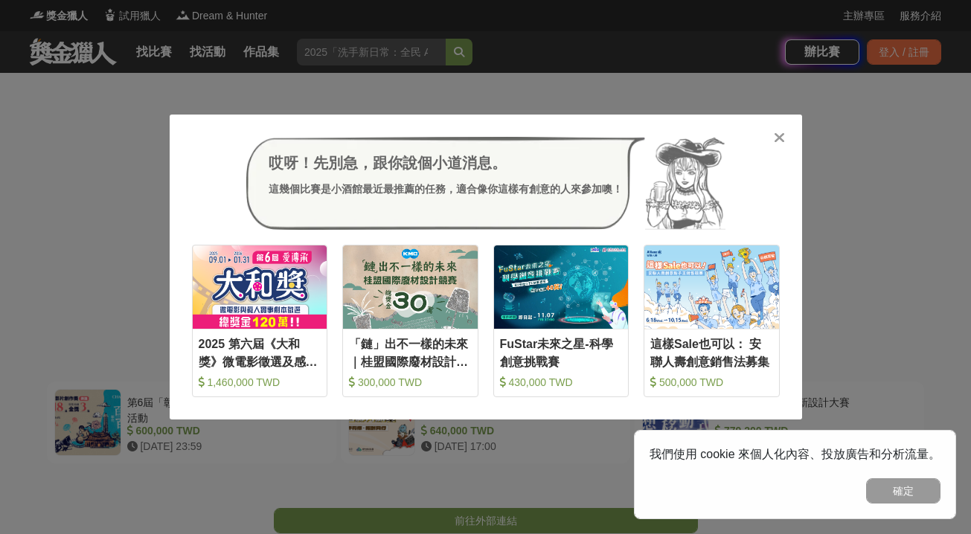
click at [781, 144] on icon at bounding box center [779, 137] width 11 height 15
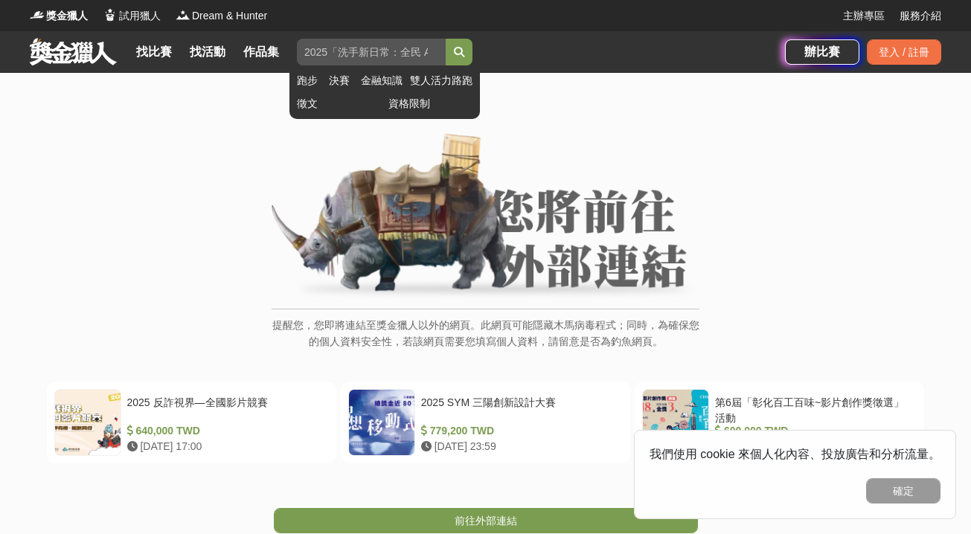
click at [324, 55] on input "search" at bounding box center [371, 52] width 149 height 27
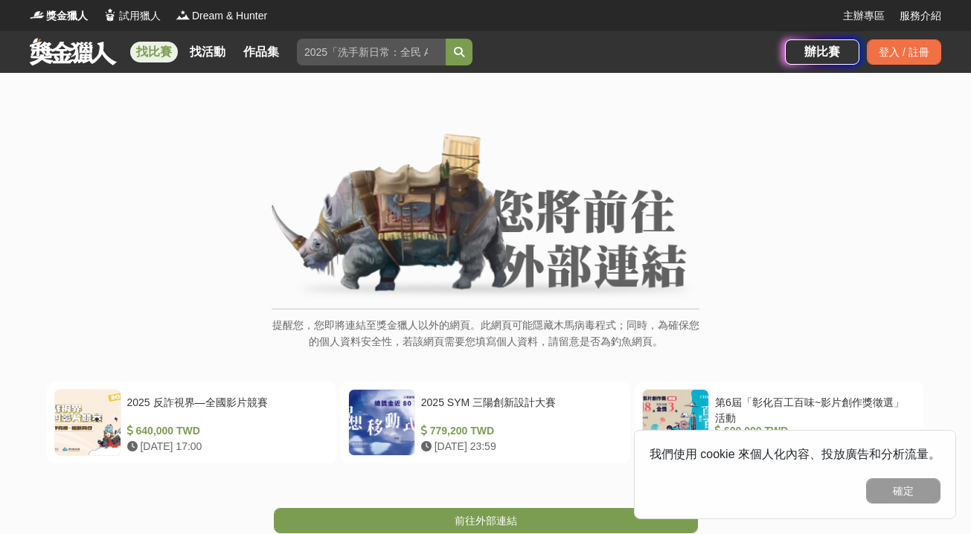
click at [157, 55] on link "找比賽" at bounding box center [154, 52] width 48 height 21
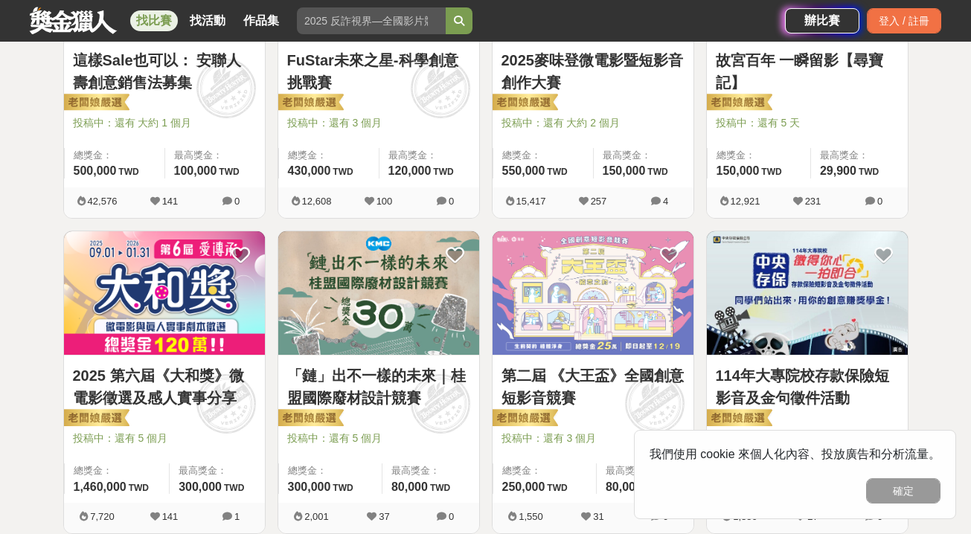
scroll to position [412, 0]
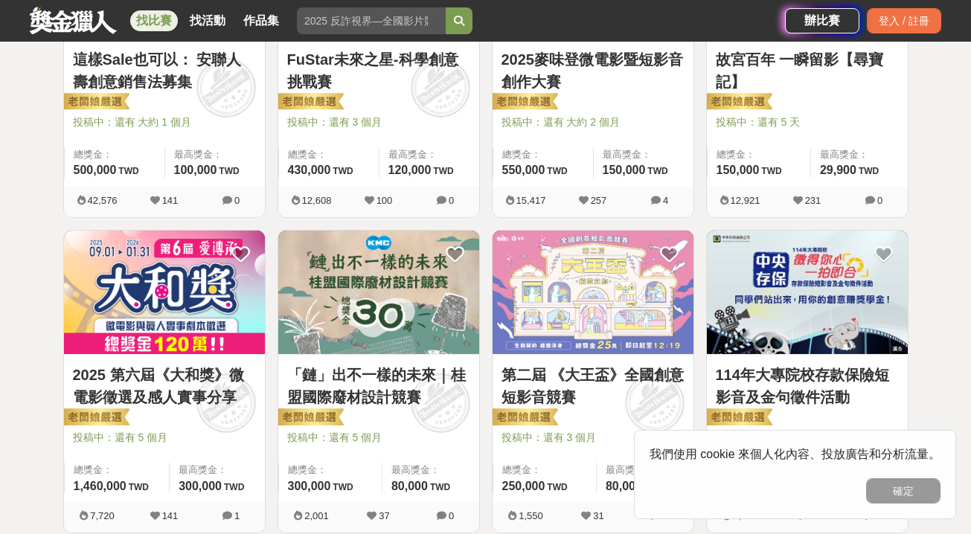
click at [729, 82] on link "故宮百年 一瞬留影【尋寶記】" at bounding box center [807, 70] width 183 height 45
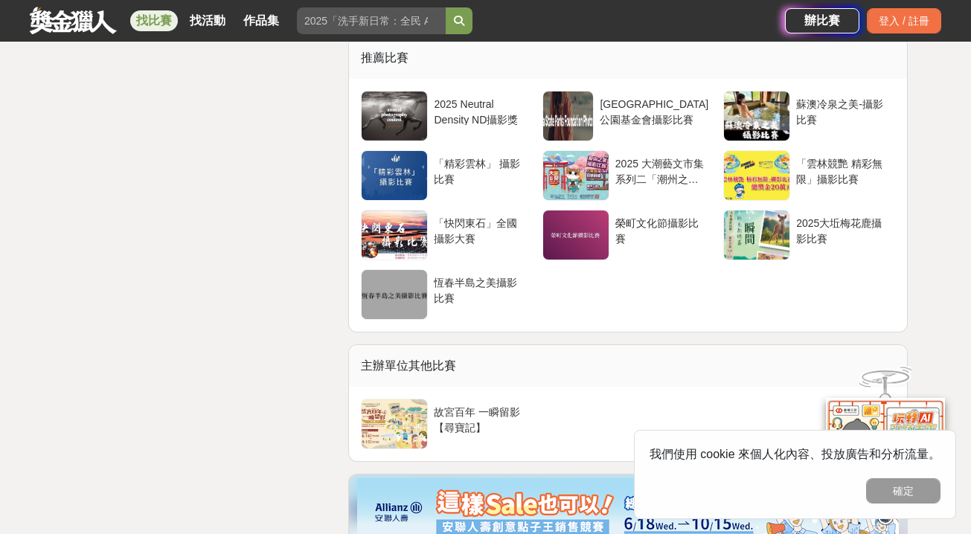
scroll to position [4301, 0]
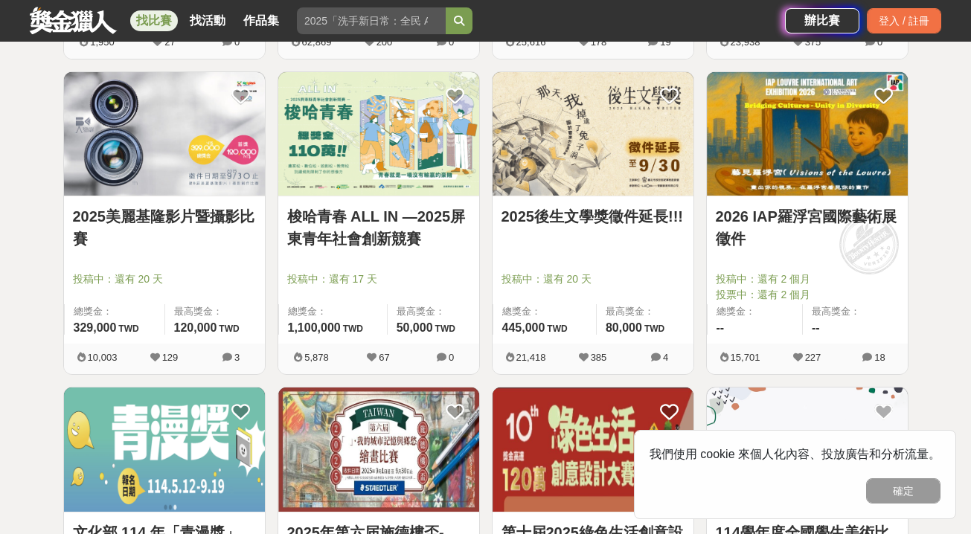
scroll to position [1543, 0]
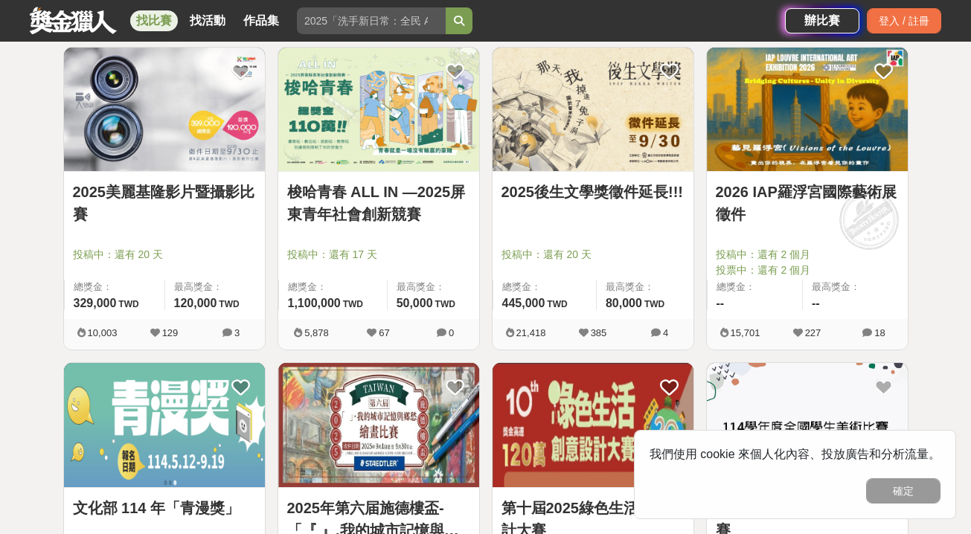
click at [566, 195] on link "2025後生文學獎徵件延長!!!" at bounding box center [593, 192] width 183 height 22
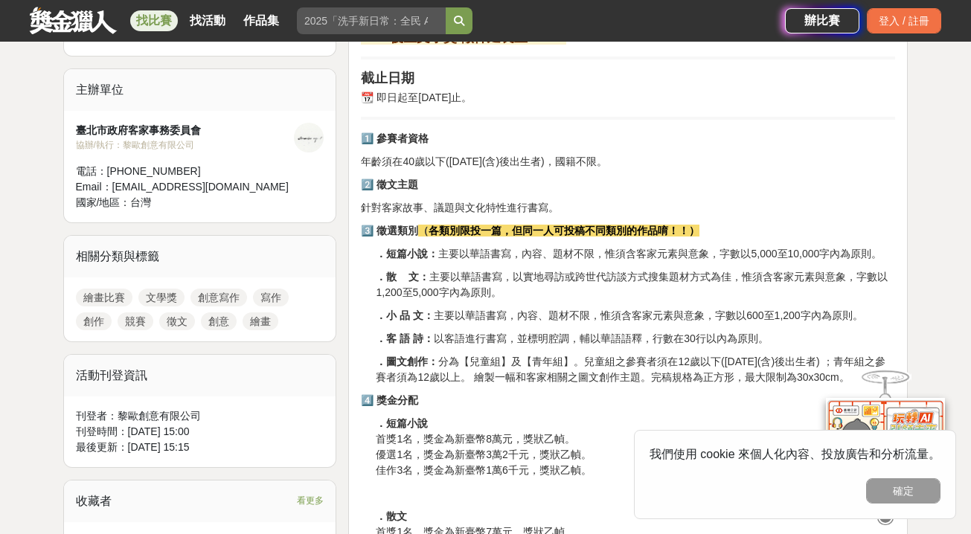
scroll to position [508, 0]
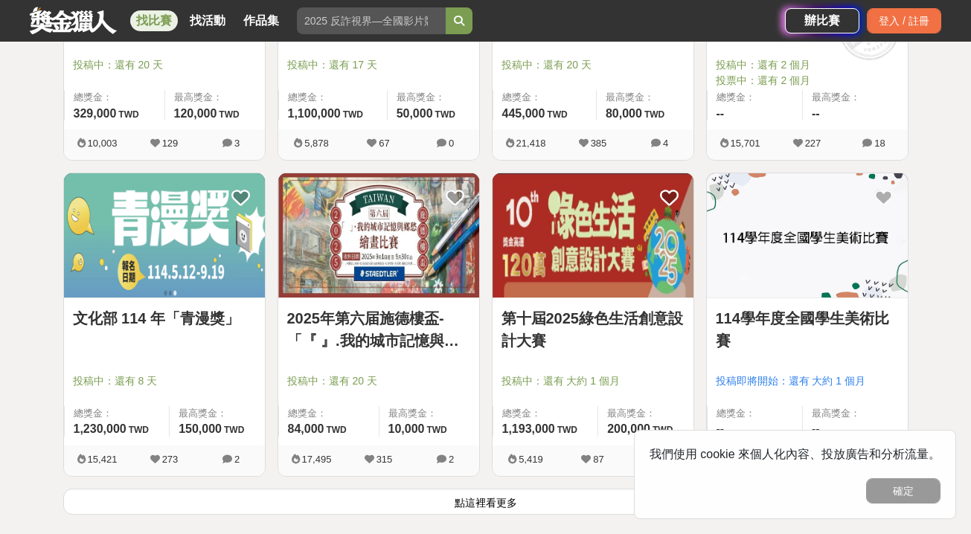
scroll to position [1793, 0]
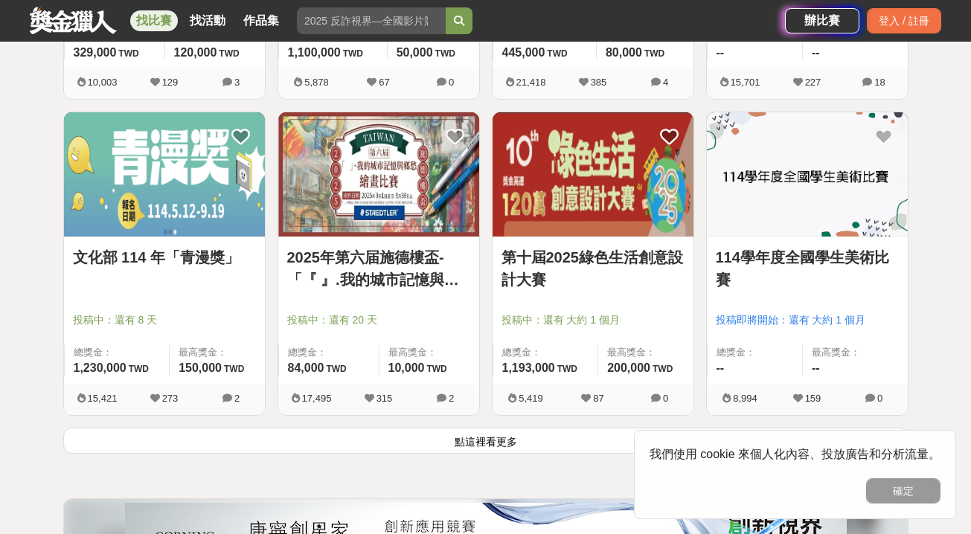
click at [470, 438] on button "點這裡看更多" at bounding box center [485, 441] width 845 height 26
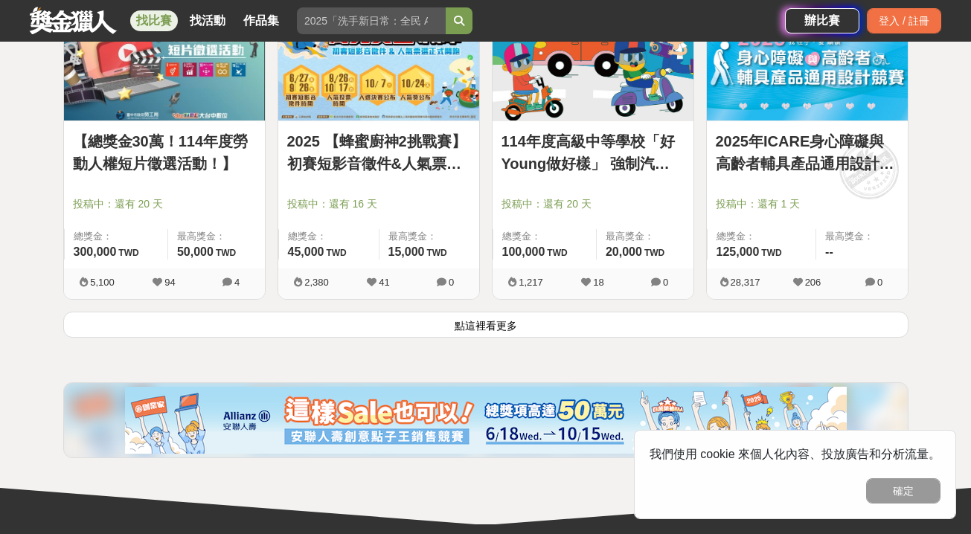
scroll to position [3874, 0]
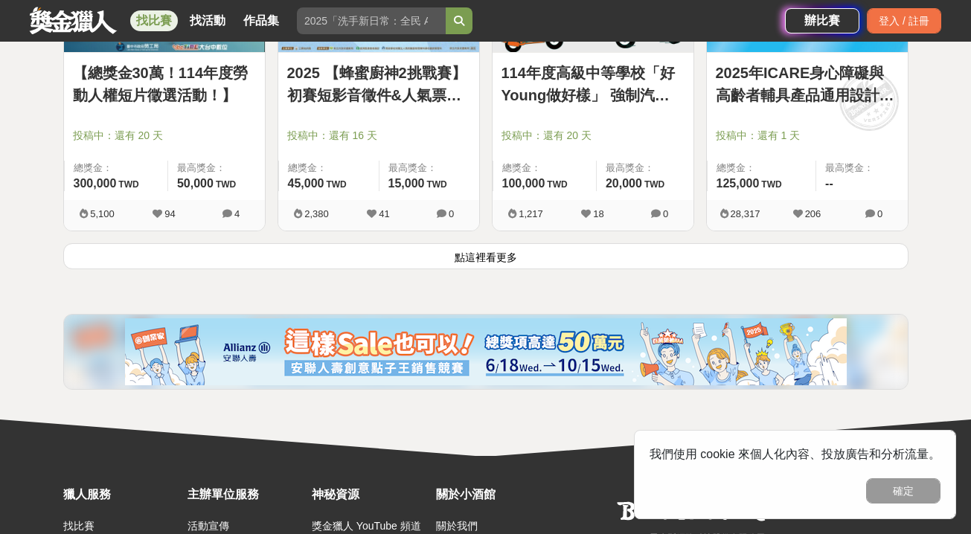
click at [525, 259] on button "點這裡看更多" at bounding box center [485, 256] width 845 height 26
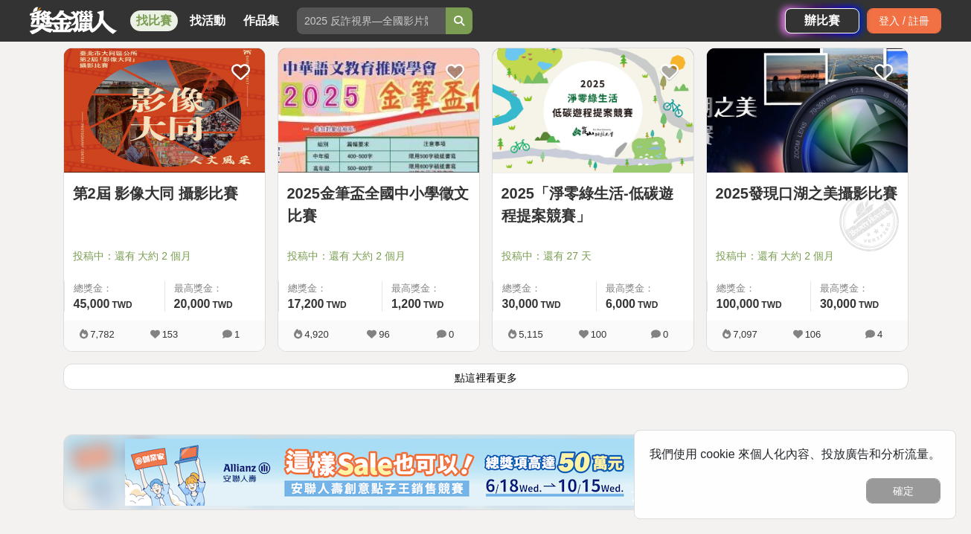
scroll to position [5665, 0]
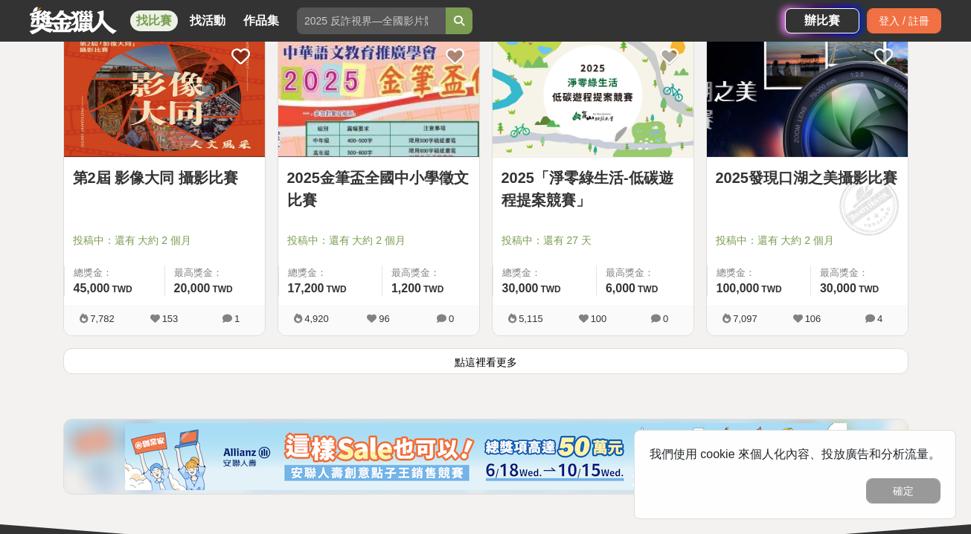
click at [493, 357] on button "點這裡看更多" at bounding box center [485, 361] width 845 height 26
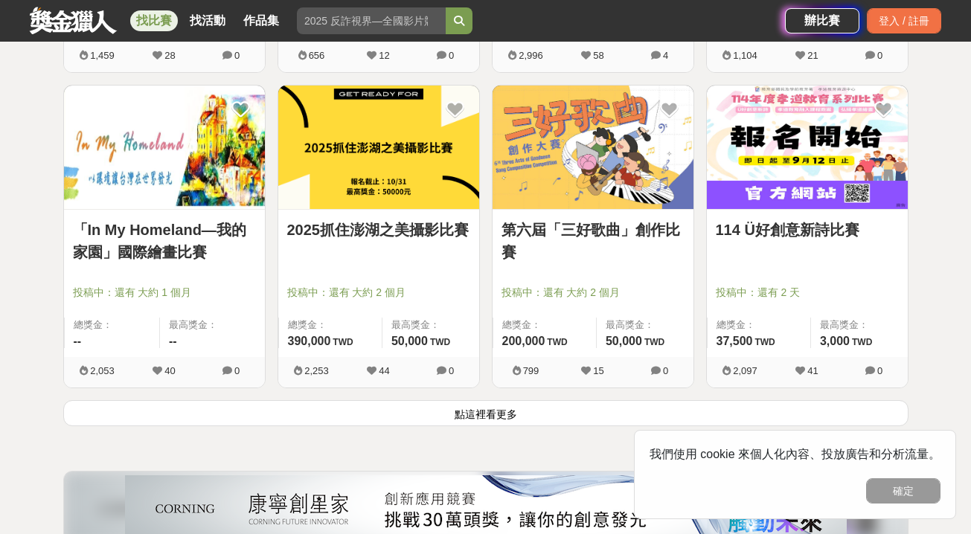
scroll to position [7556, 0]
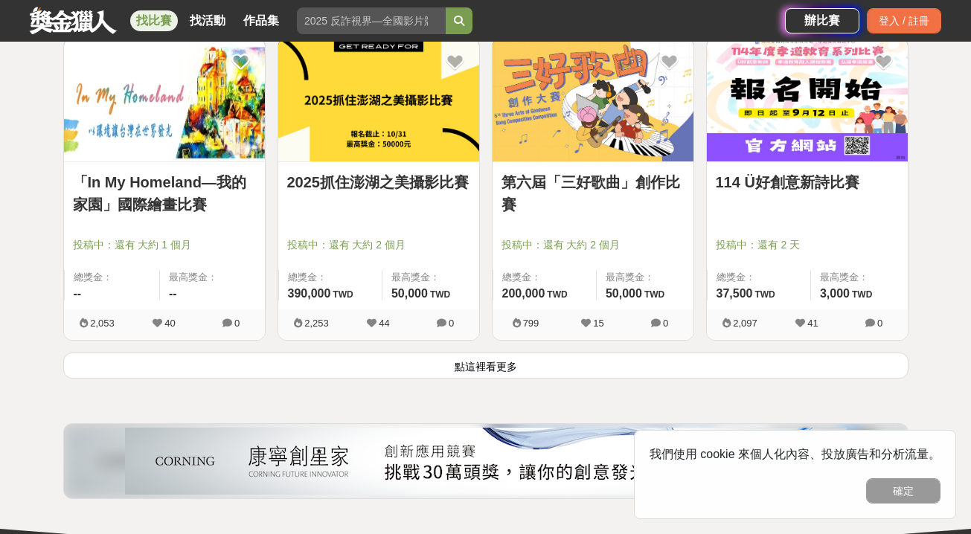
click at [490, 362] on button "點這裡看更多" at bounding box center [485, 366] width 845 height 26
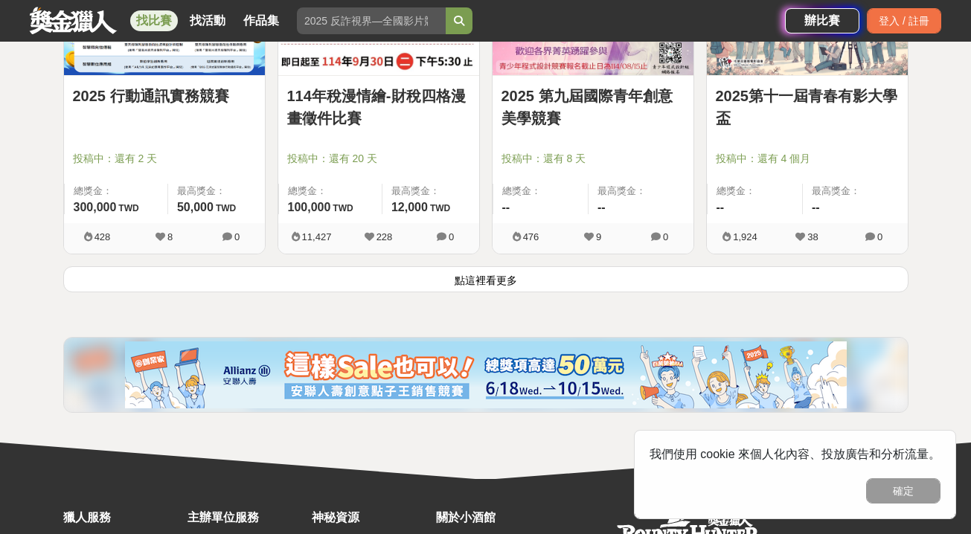
scroll to position [9538, 0]
click at [487, 287] on button "點這裡看更多" at bounding box center [485, 280] width 845 height 26
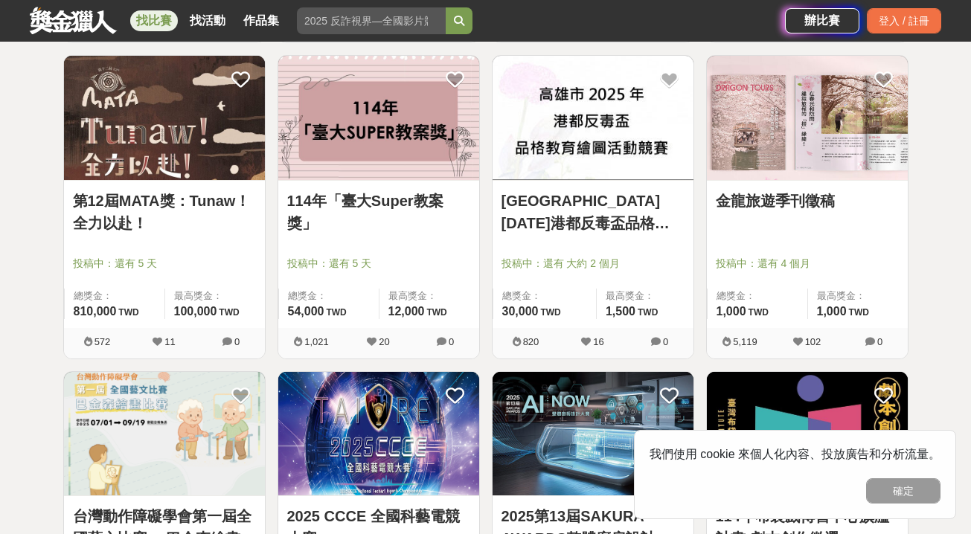
scroll to position [10058, 0]
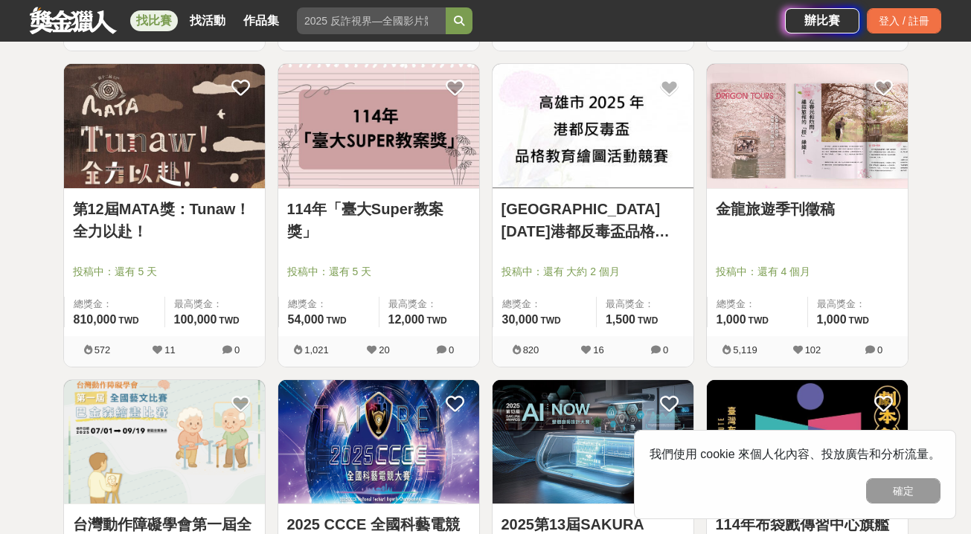
click at [761, 153] on img at bounding box center [807, 126] width 201 height 124
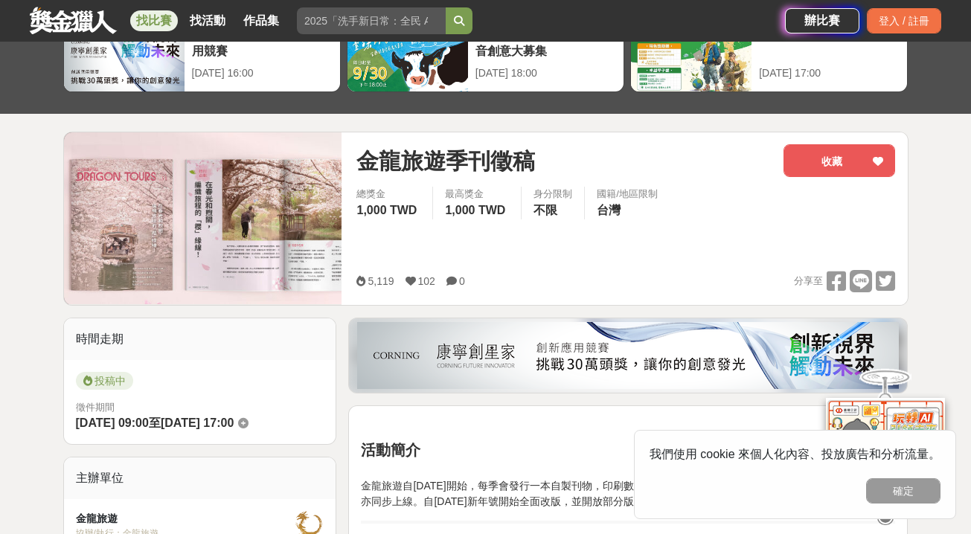
scroll to position [93, 0]
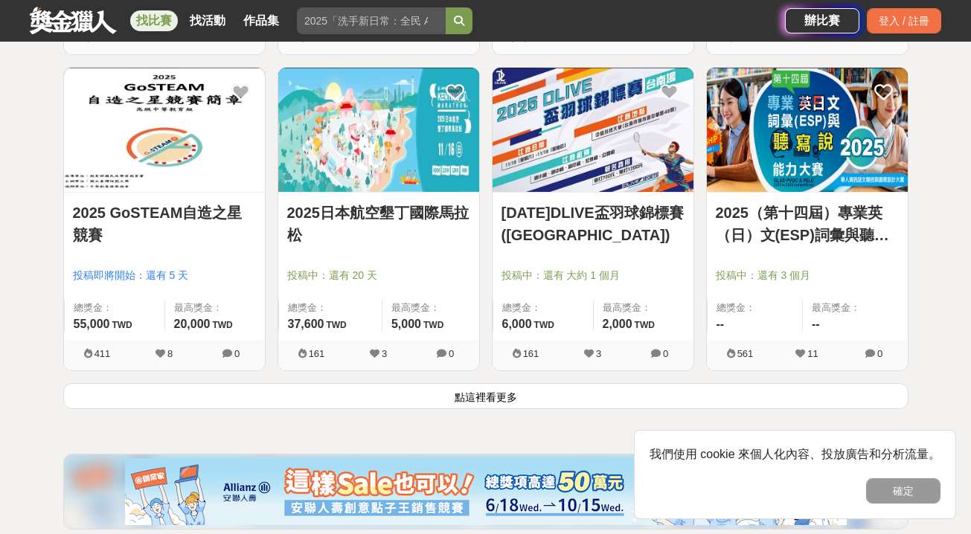
scroll to position [11319, 0]
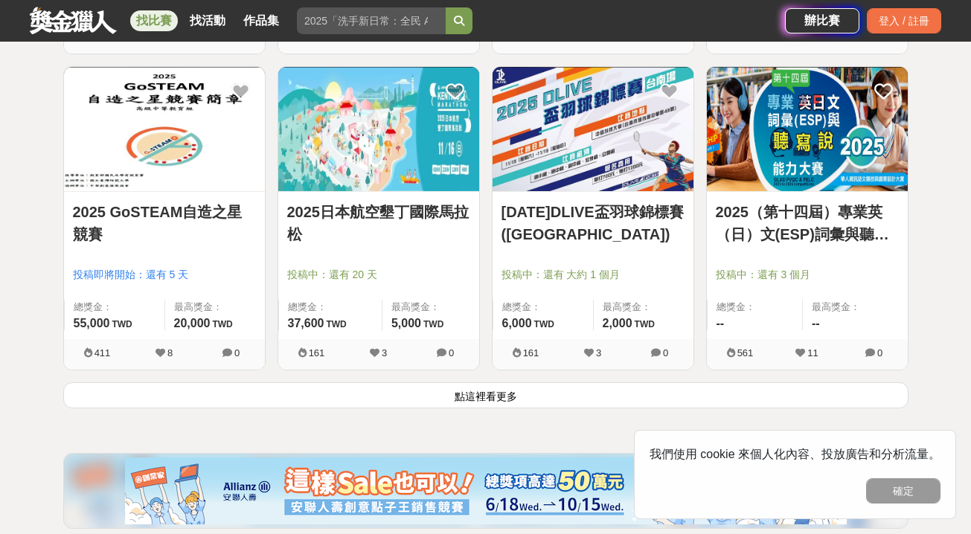
click at [386, 217] on link "2025日本航空墾丁國際馬拉松" at bounding box center [378, 223] width 183 height 45
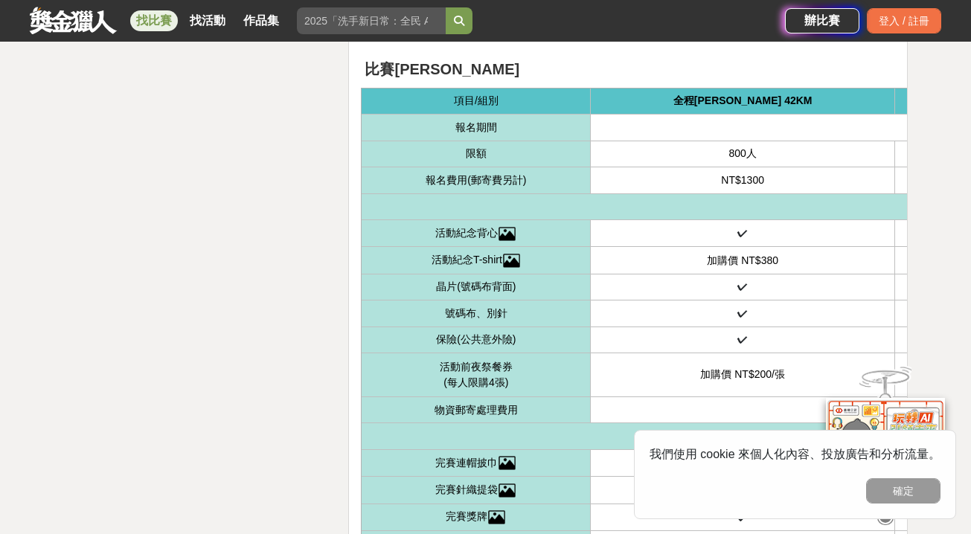
scroll to position [3166, 0]
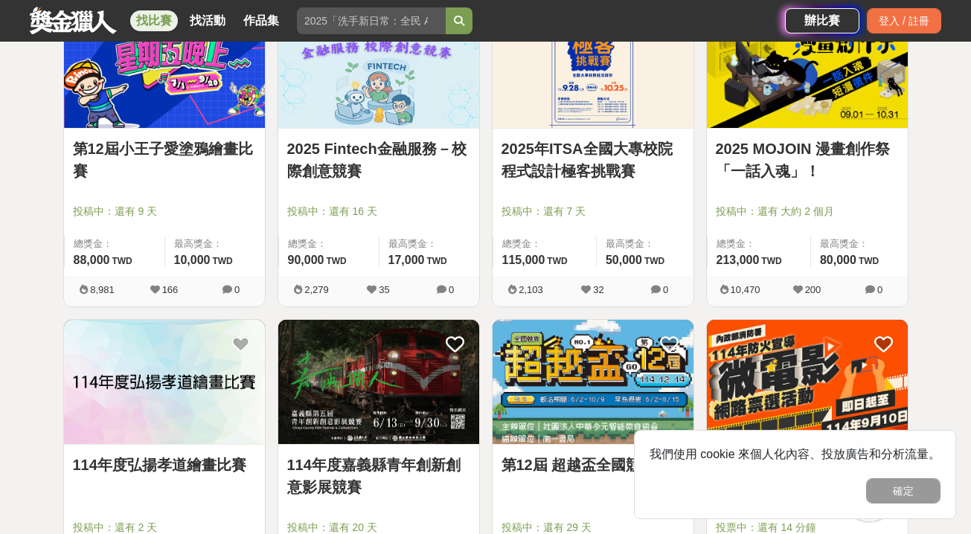
scroll to position [11319, 0]
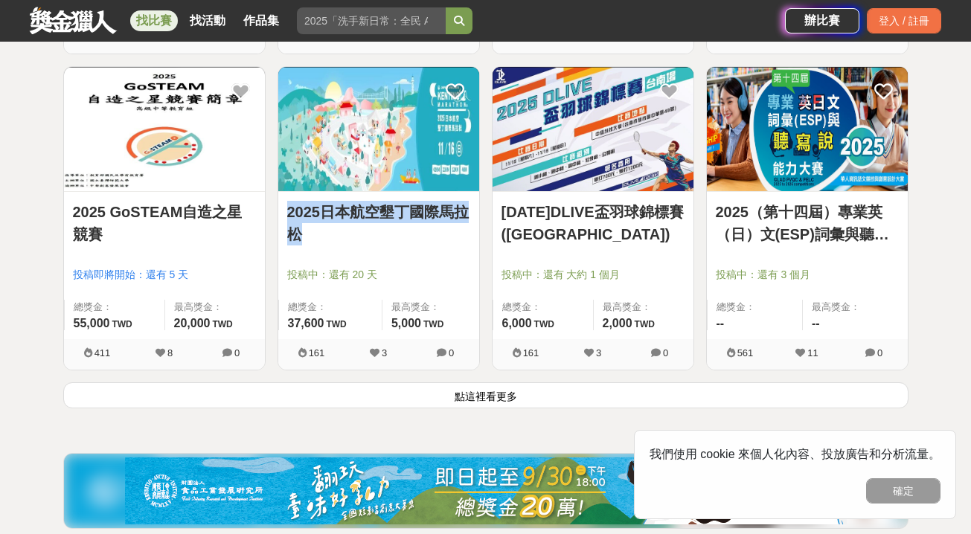
click at [426, 402] on button "點這裡看更多" at bounding box center [485, 396] width 845 height 26
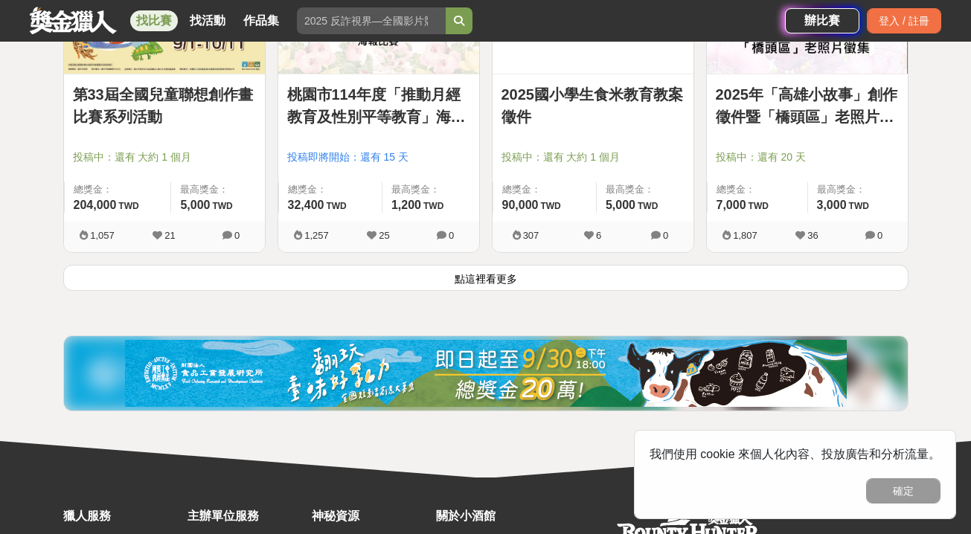
scroll to position [13331, 0]
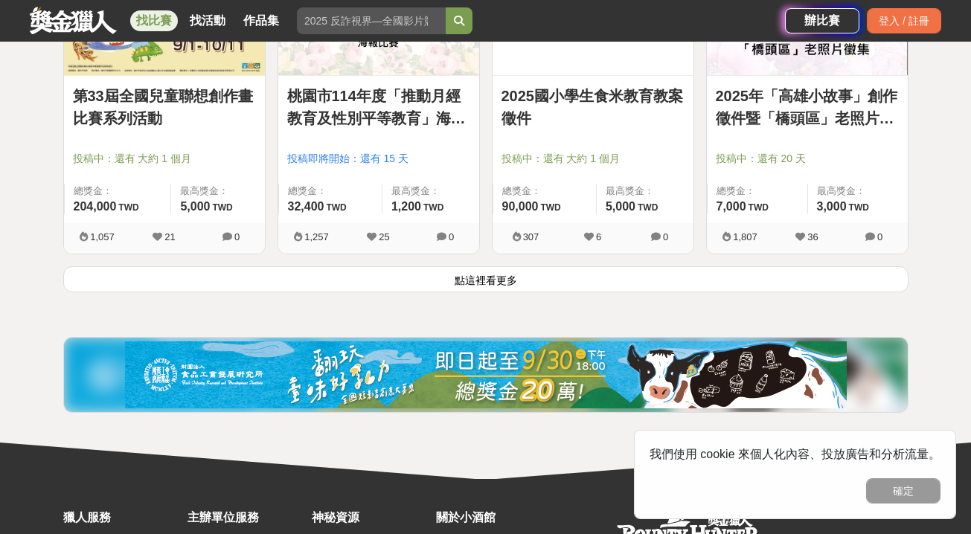
click at [444, 270] on button "點這裡看更多" at bounding box center [485, 279] width 845 height 26
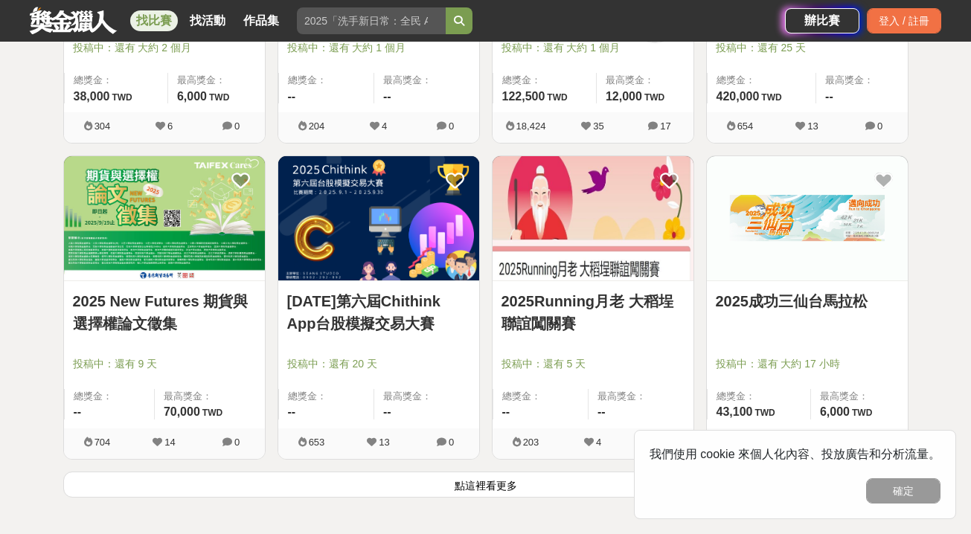
scroll to position [15088, 0]
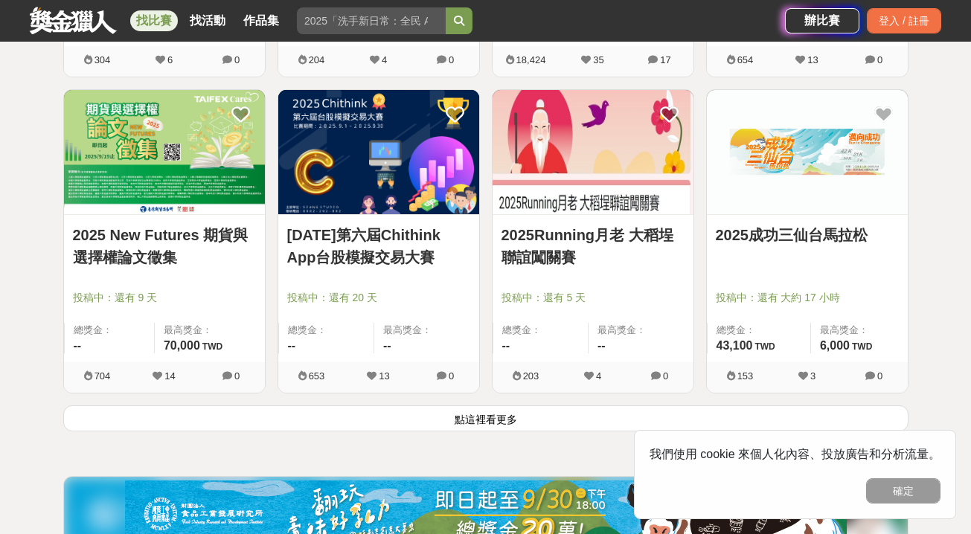
click at [455, 415] on button "點這裡看更多" at bounding box center [485, 419] width 845 height 26
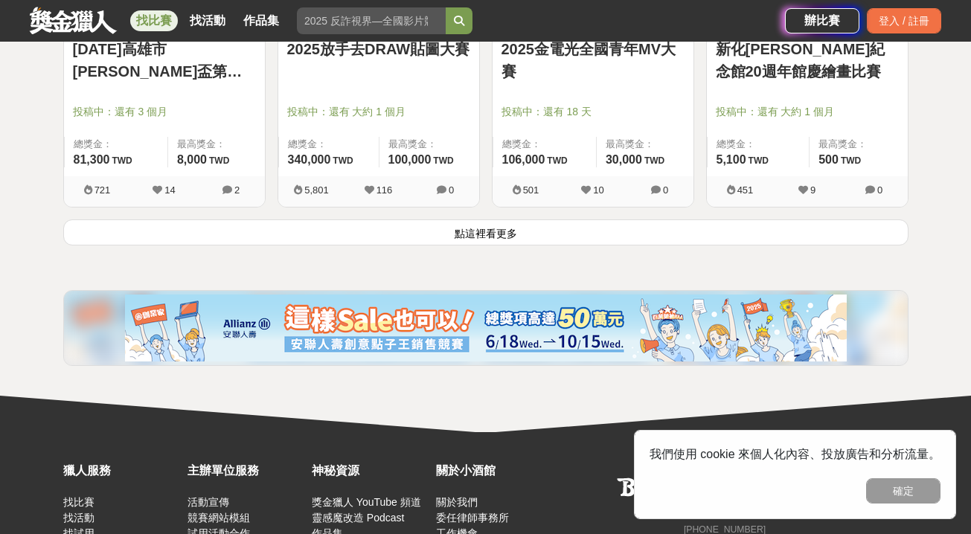
scroll to position [17159, 0]
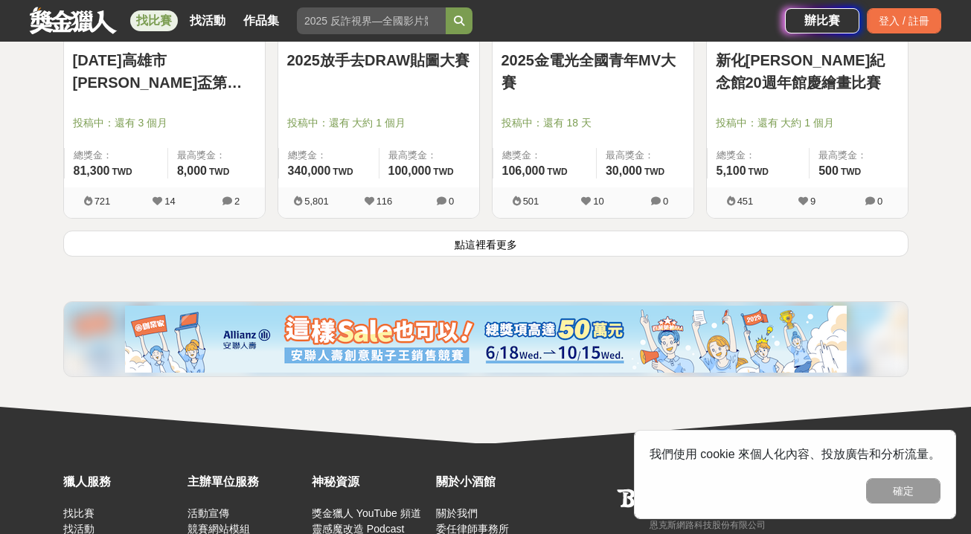
click at [452, 232] on button "點這裡看更多" at bounding box center [485, 244] width 845 height 26
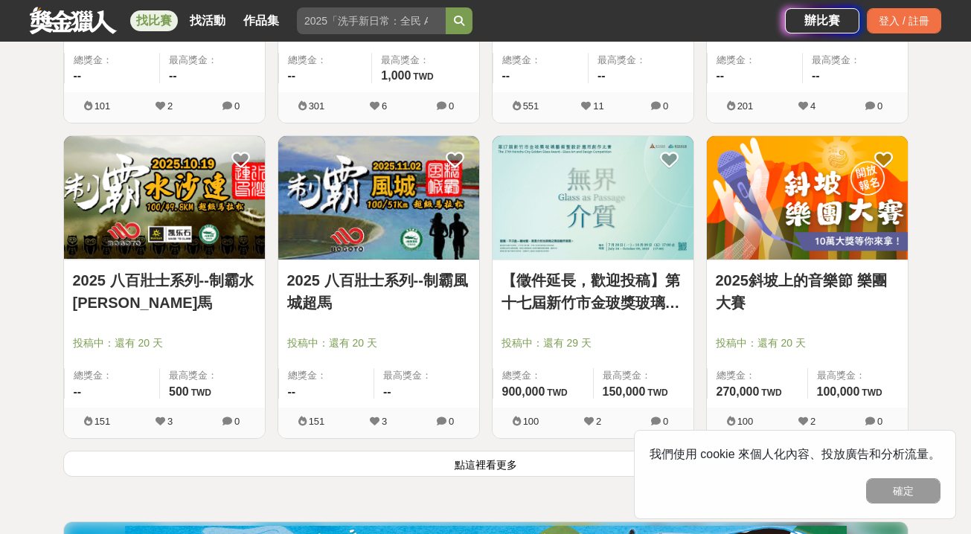
scroll to position [18956, 0]
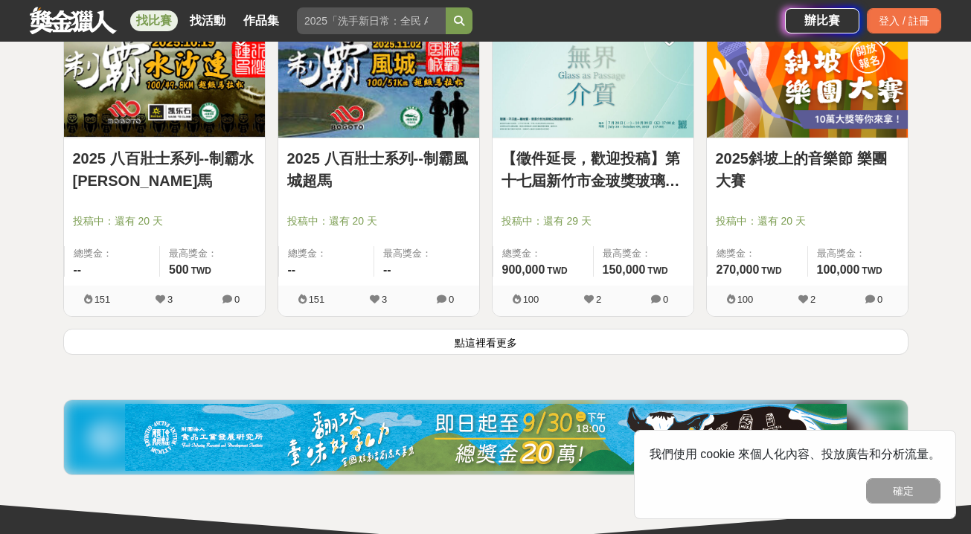
click at [456, 348] on button "點這裡看更多" at bounding box center [485, 342] width 845 height 26
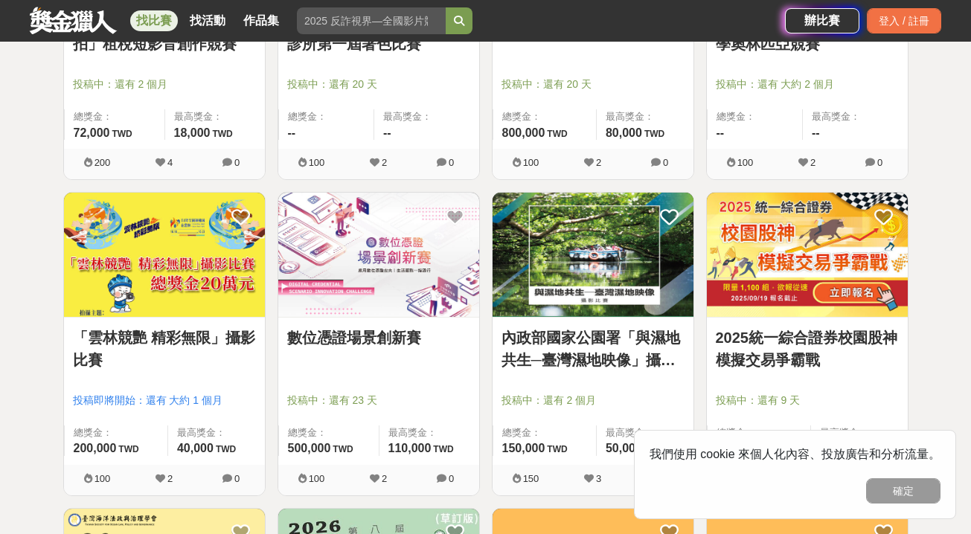
scroll to position [19456, 0]
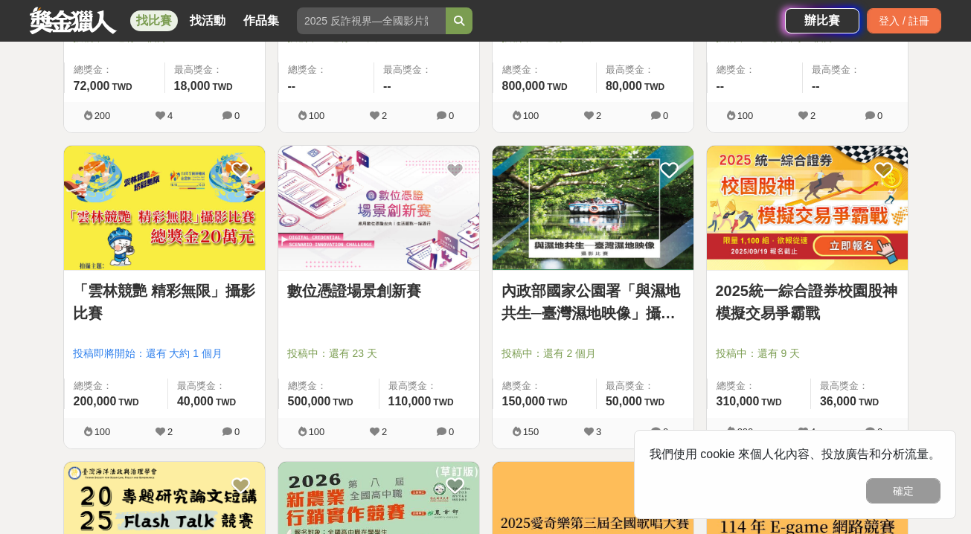
click at [404, 209] on img at bounding box center [378, 208] width 201 height 124
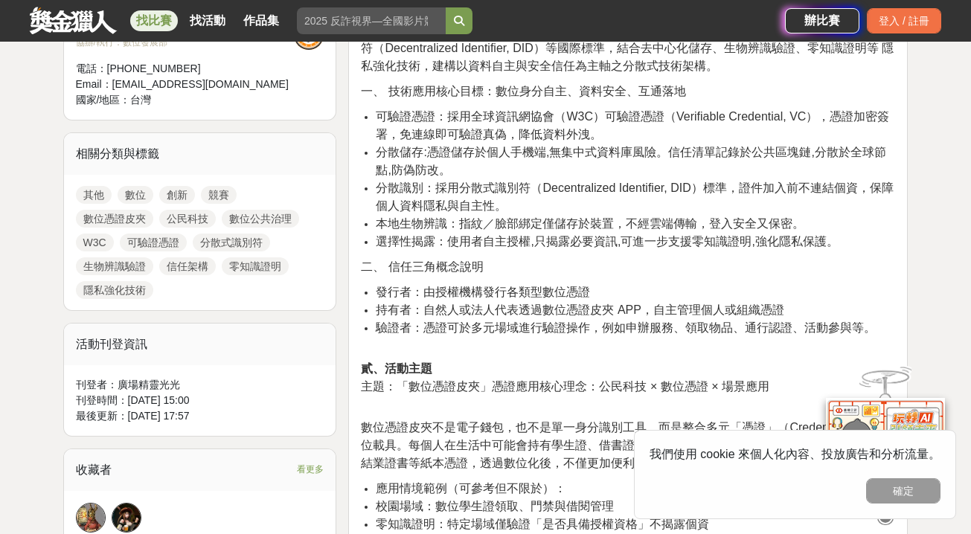
scroll to position [592, 0]
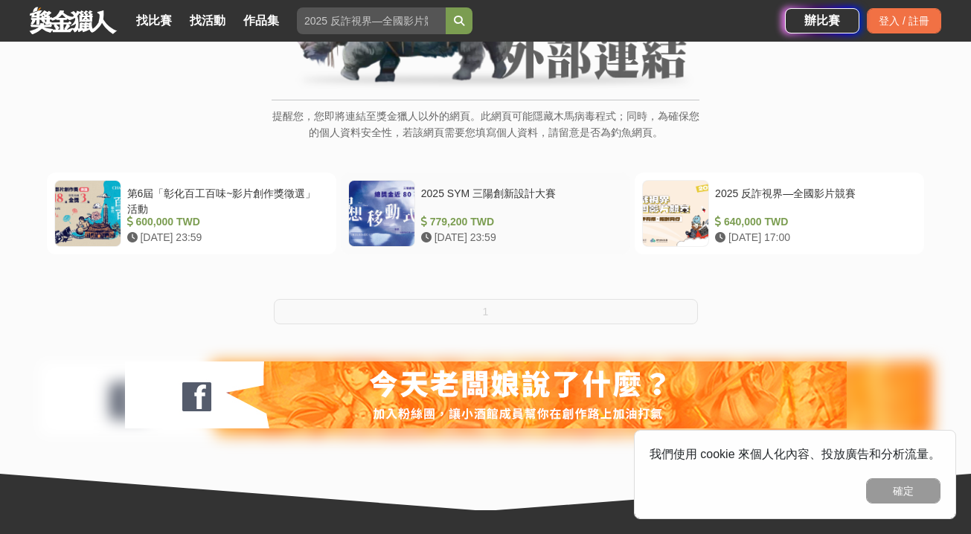
scroll to position [211, 0]
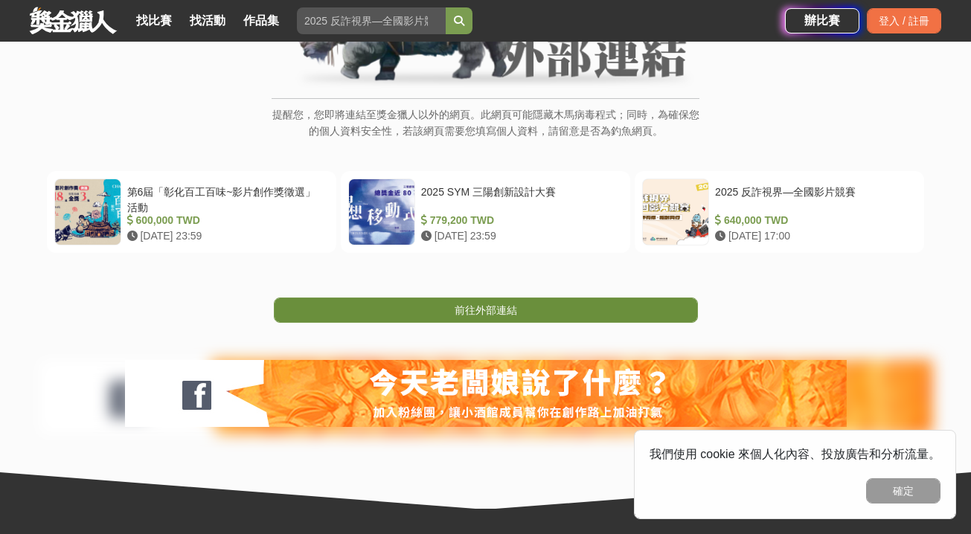
click at [456, 306] on span "前往外部連結" at bounding box center [486, 310] width 63 height 12
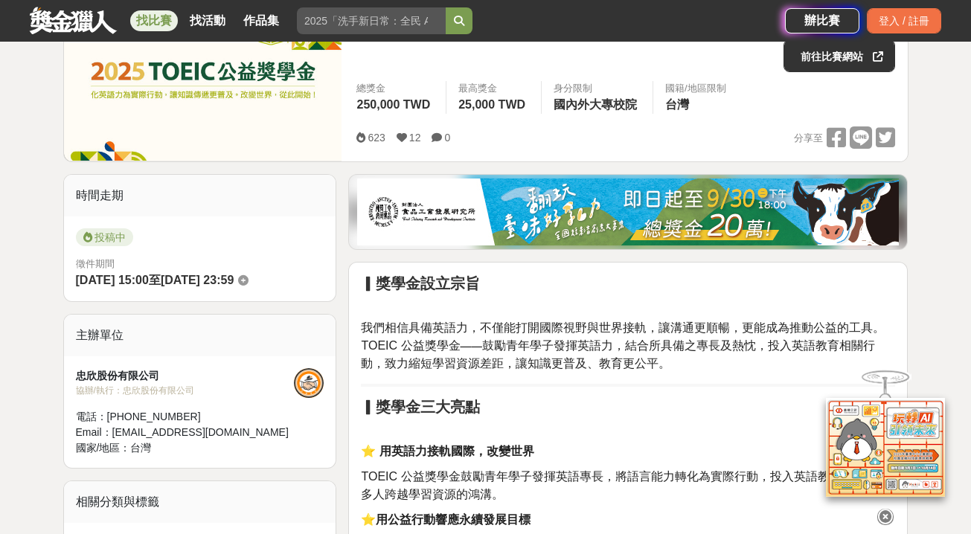
scroll to position [403, 0]
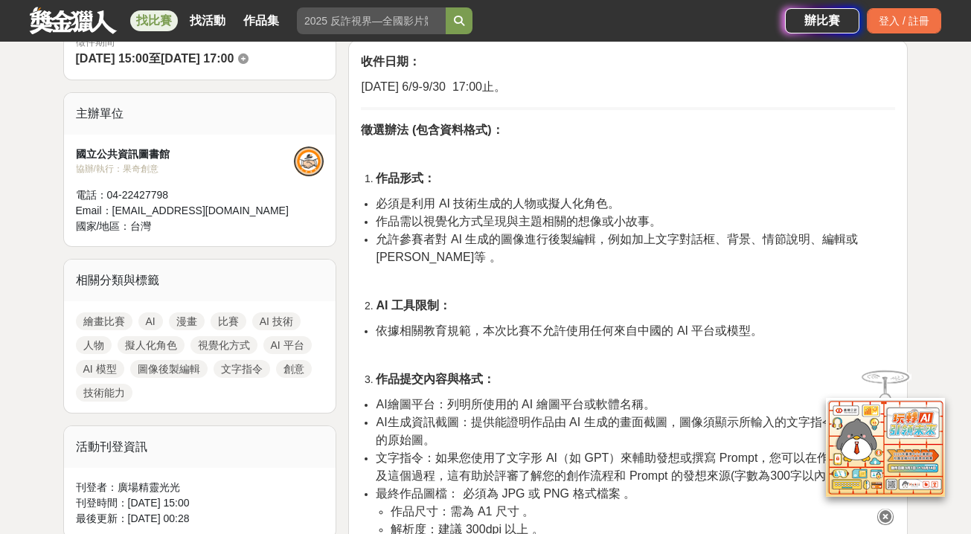
scroll to position [519, 0]
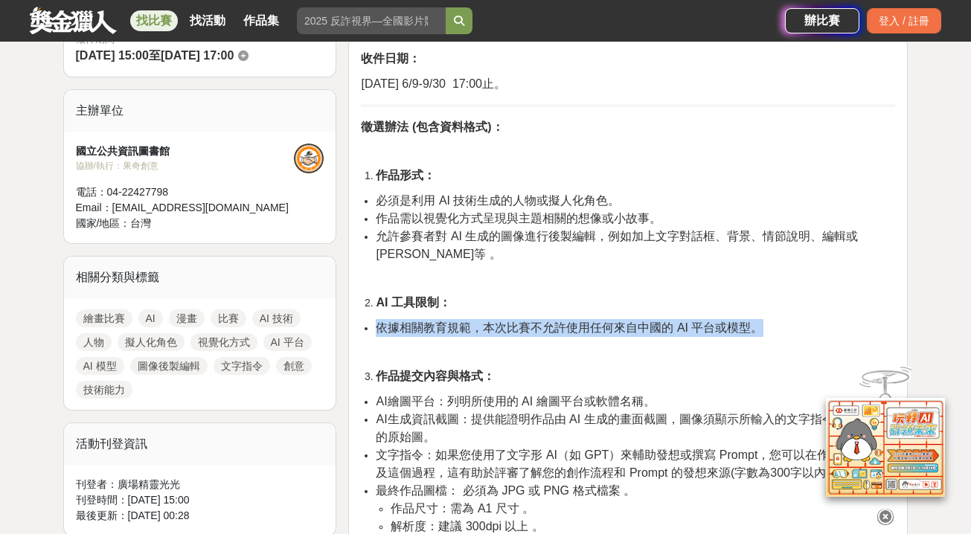
drag, startPoint x: 420, startPoint y: 263, endPoint x: 371, endPoint y: 266, distance: 49.2
click at [371, 319] on ul "依據相關教育規範，本次比賽不允許使用任何來自中國的 AI 平台或模型。" at bounding box center [628, 328] width 534 height 18
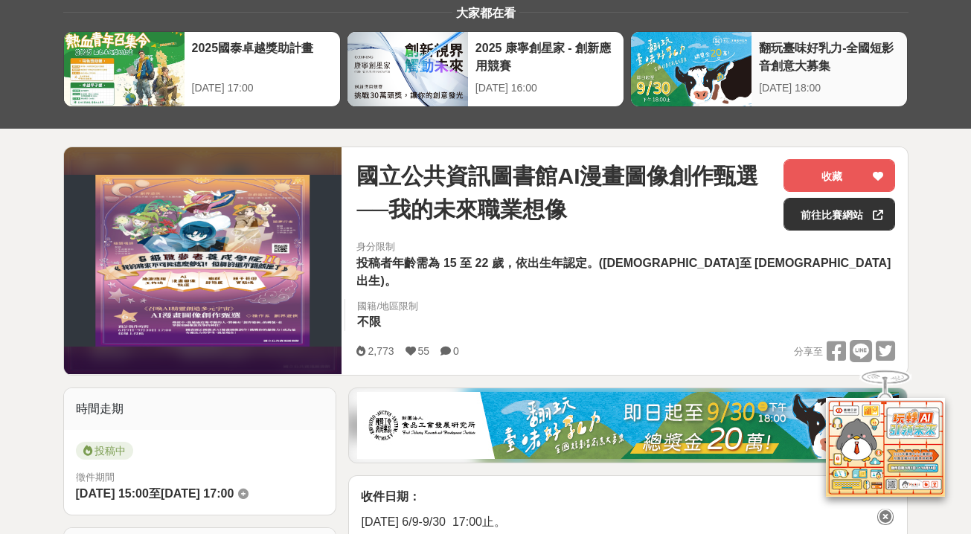
scroll to position [91, 0]
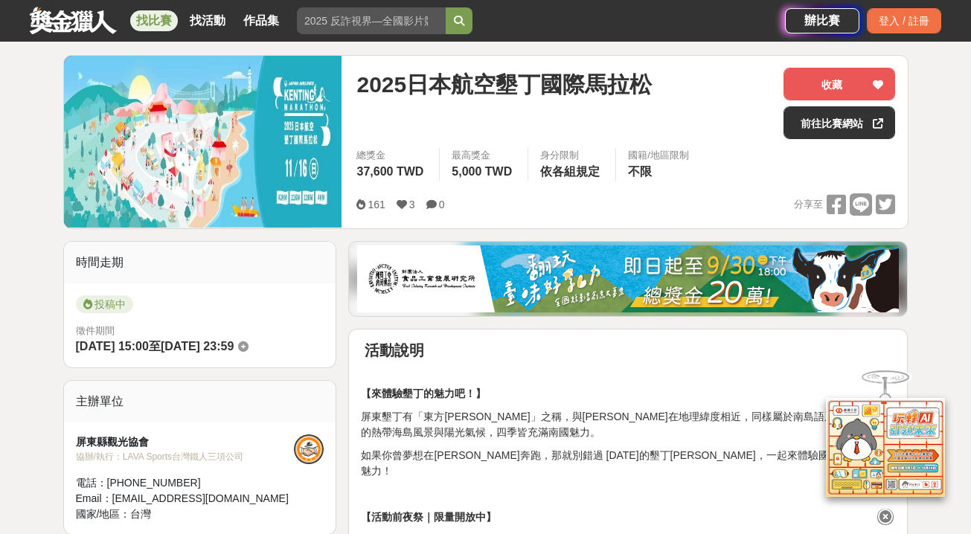
scroll to position [202, 0]
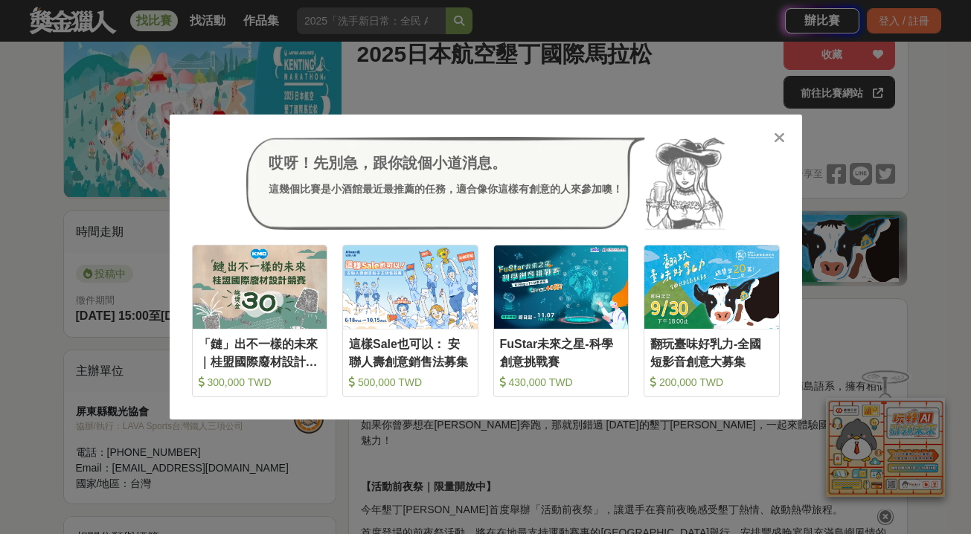
click at [781, 135] on icon at bounding box center [779, 137] width 11 height 15
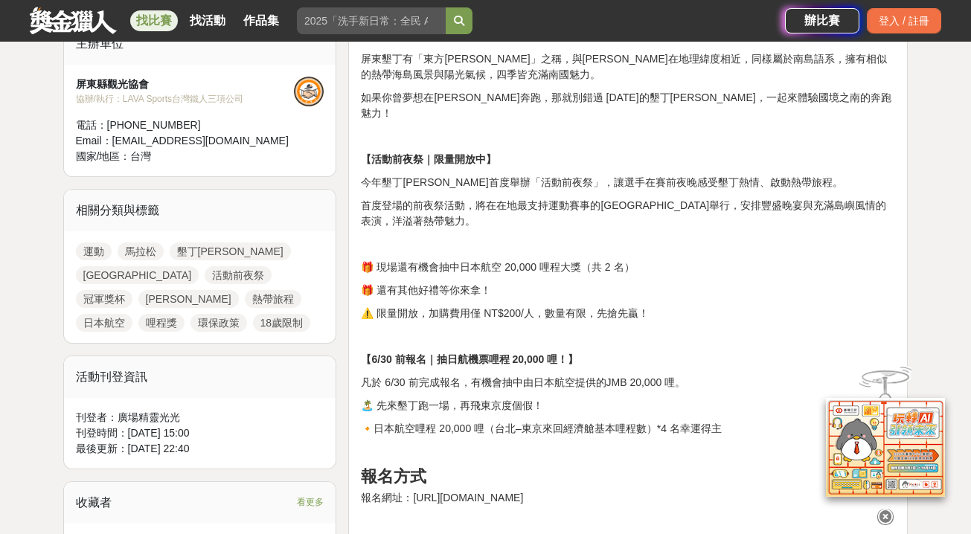
scroll to position [553, 0]
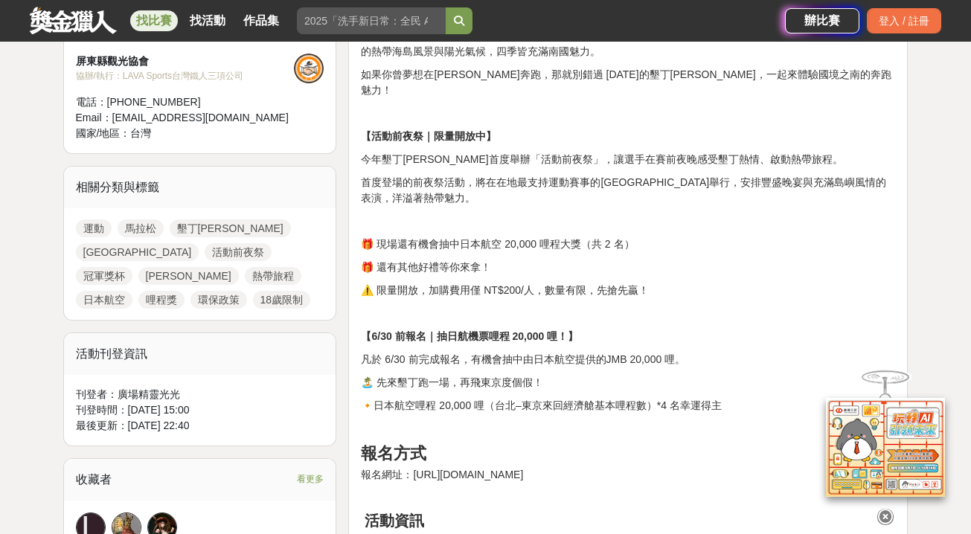
click at [678, 398] on p "🔸日本航空哩程 20,000 哩（台北–東京來回經濟艙基本哩程數）*4 名幸運得主" at bounding box center [628, 406] width 534 height 16
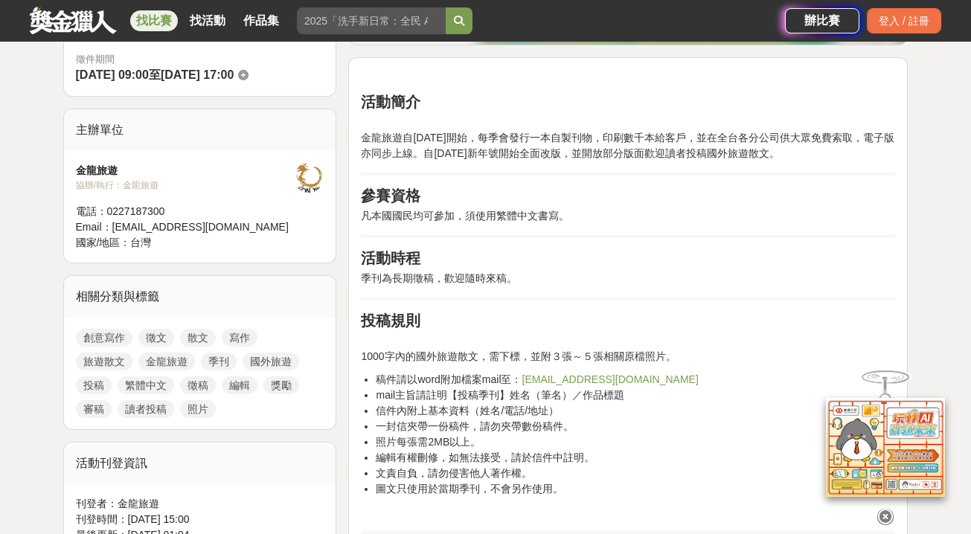
scroll to position [611, 0]
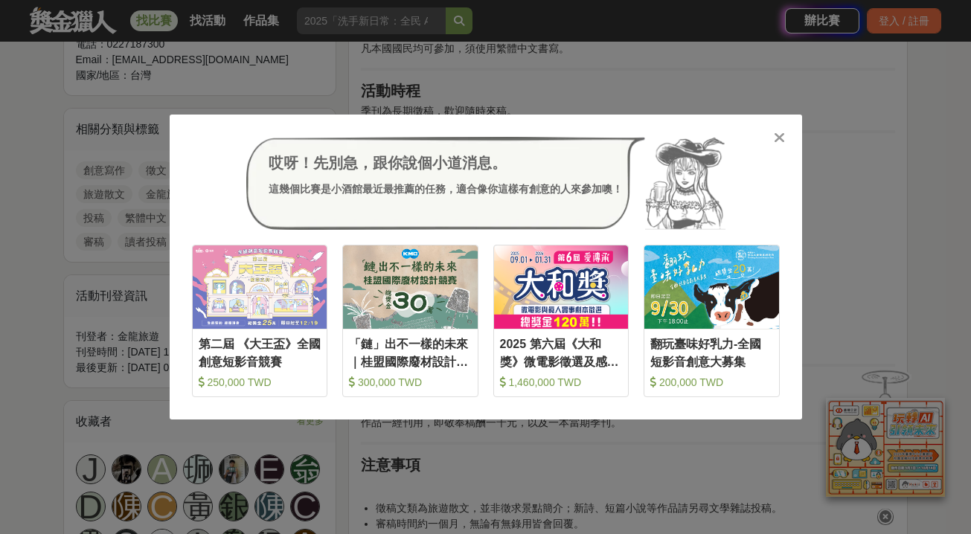
click at [784, 135] on icon at bounding box center [779, 137] width 11 height 15
